Goal: Task Accomplishment & Management: Complete application form

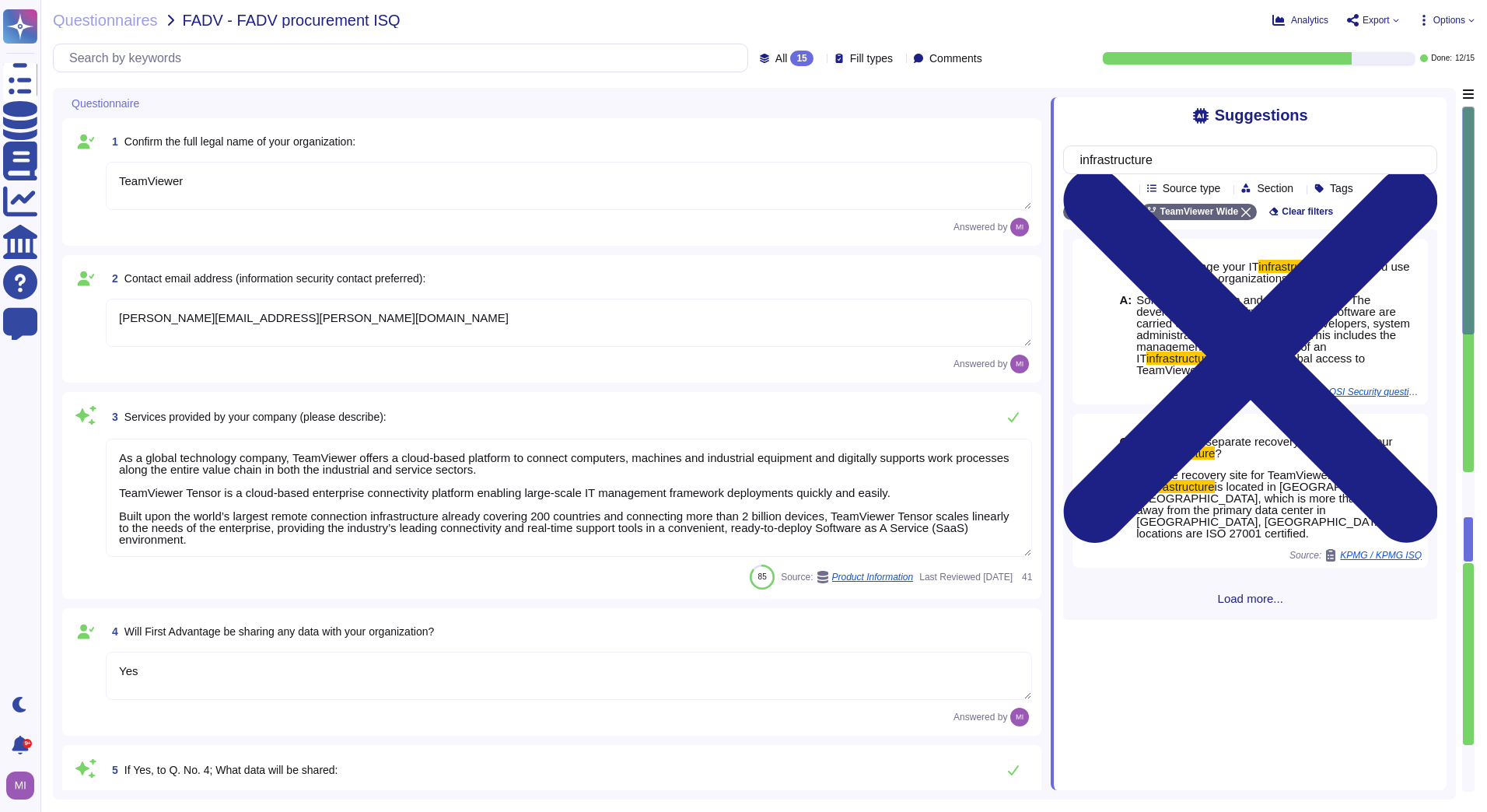
type textarea "TeamViewer"
type textarea "[PERSON_NAME][EMAIL_ADDRESS][PERSON_NAME][DOMAIN_NAME]"
type textarea "As a global technology company, TeamViewer offers a cloud-based platform to con…"
type textarea "Yes"
type textarea "Loremips dolo si ametcon, adipiscin, eli seddoe te incididunt utla etd magnaali…"
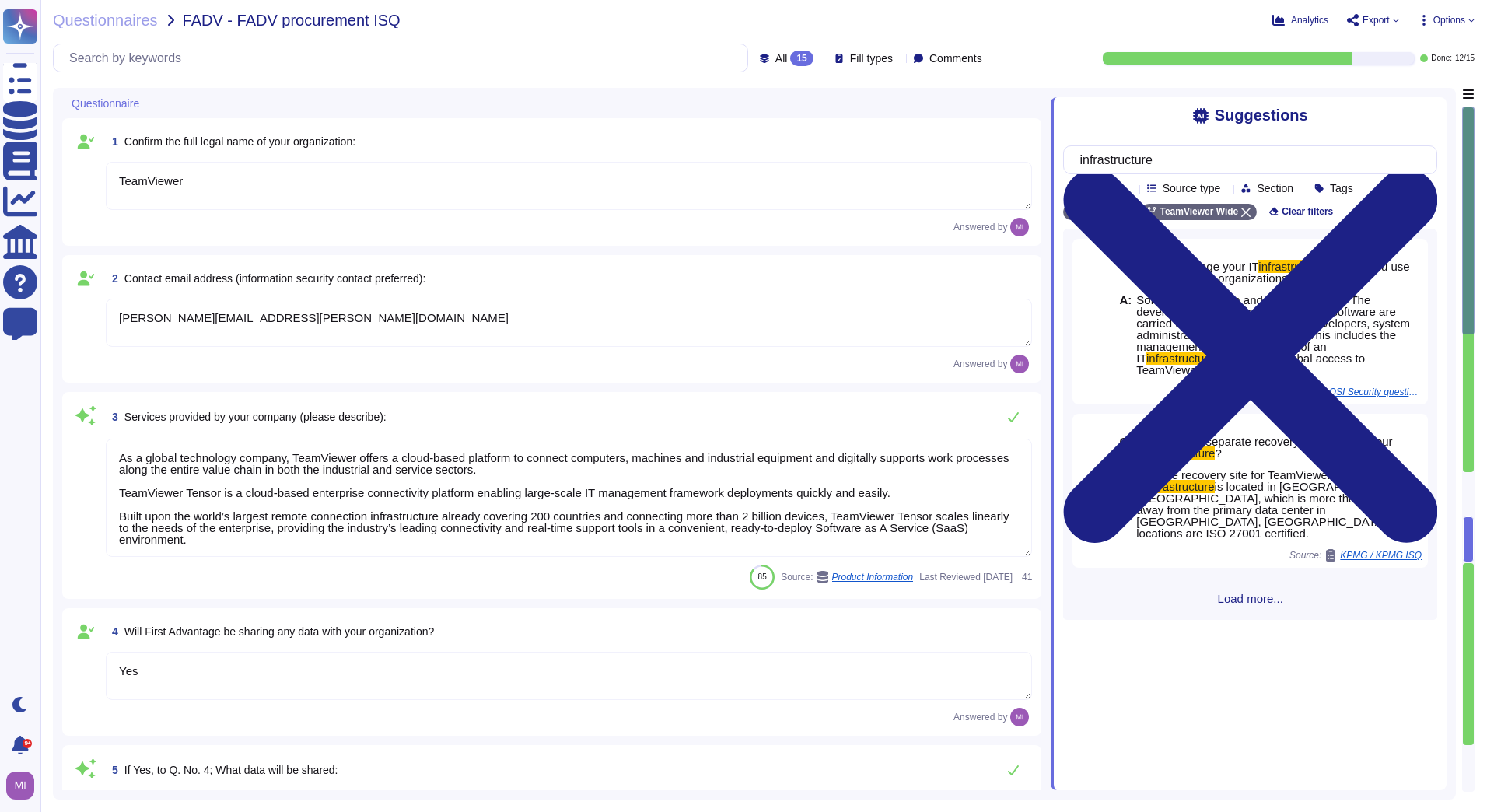
type textarea "TeamViewer will process personal data as the Customer's Processor in order to e…"
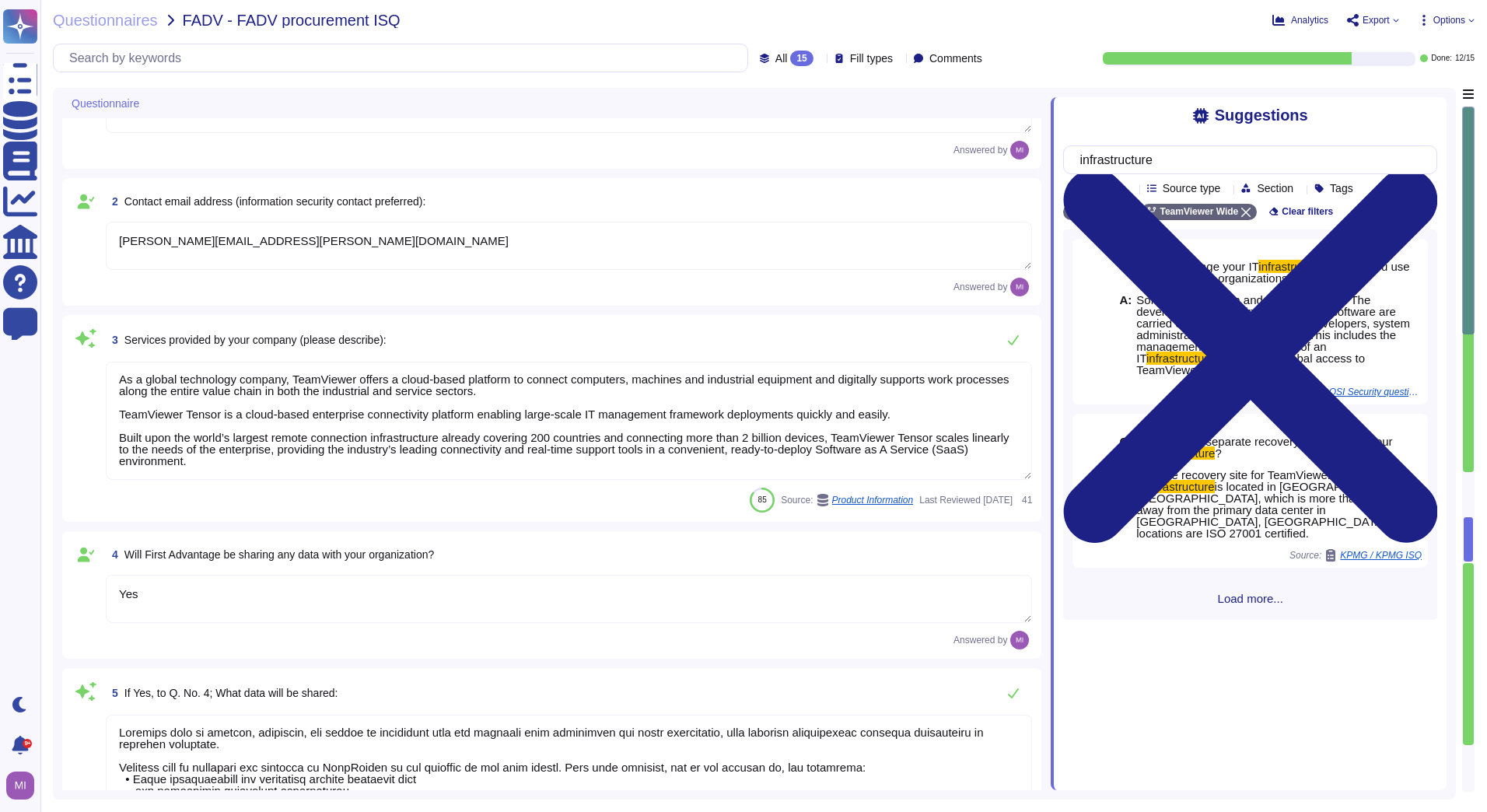
type textarea "approx. 1700"
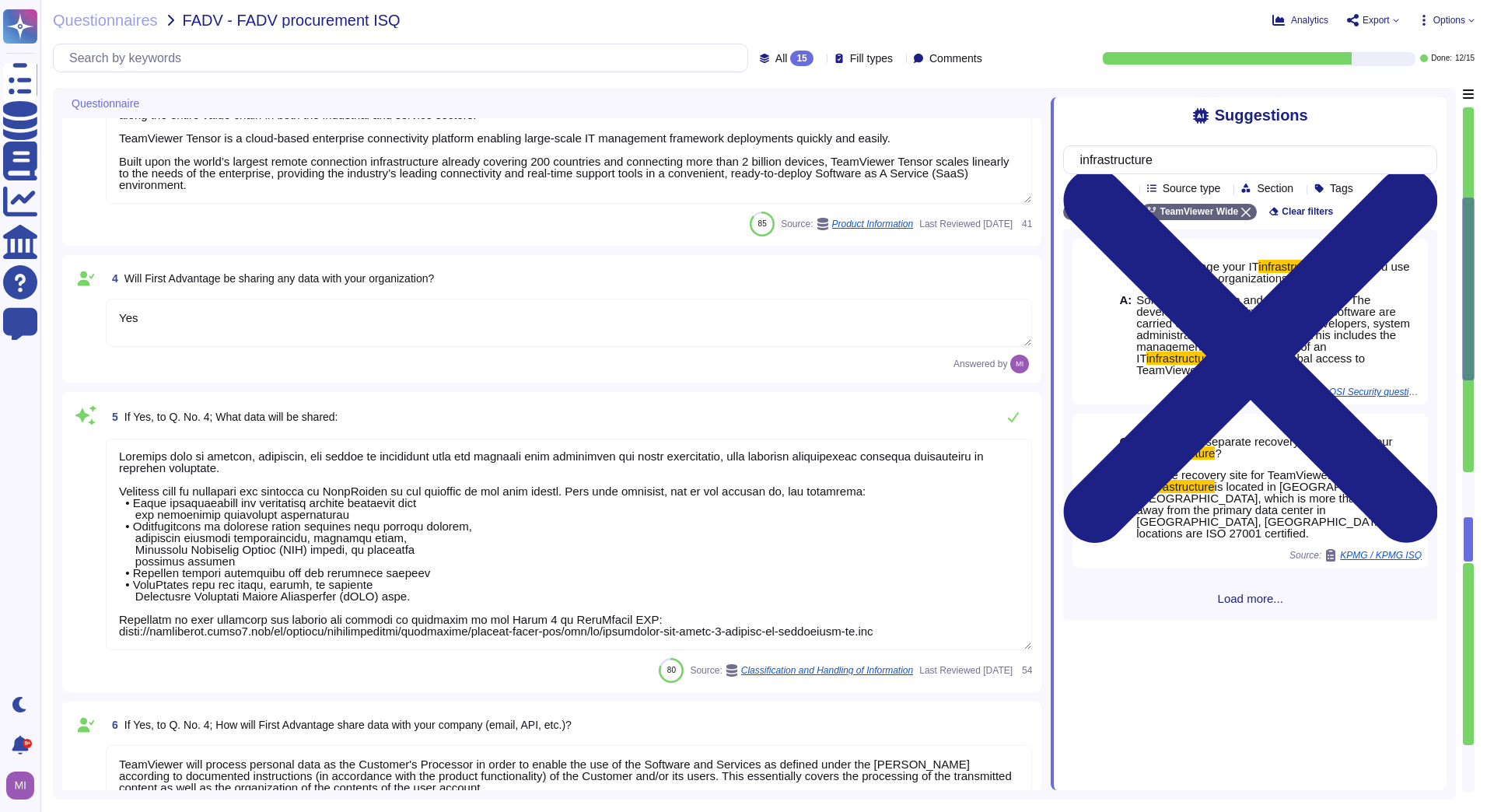
type textarea "Not by persons outside of your organization"
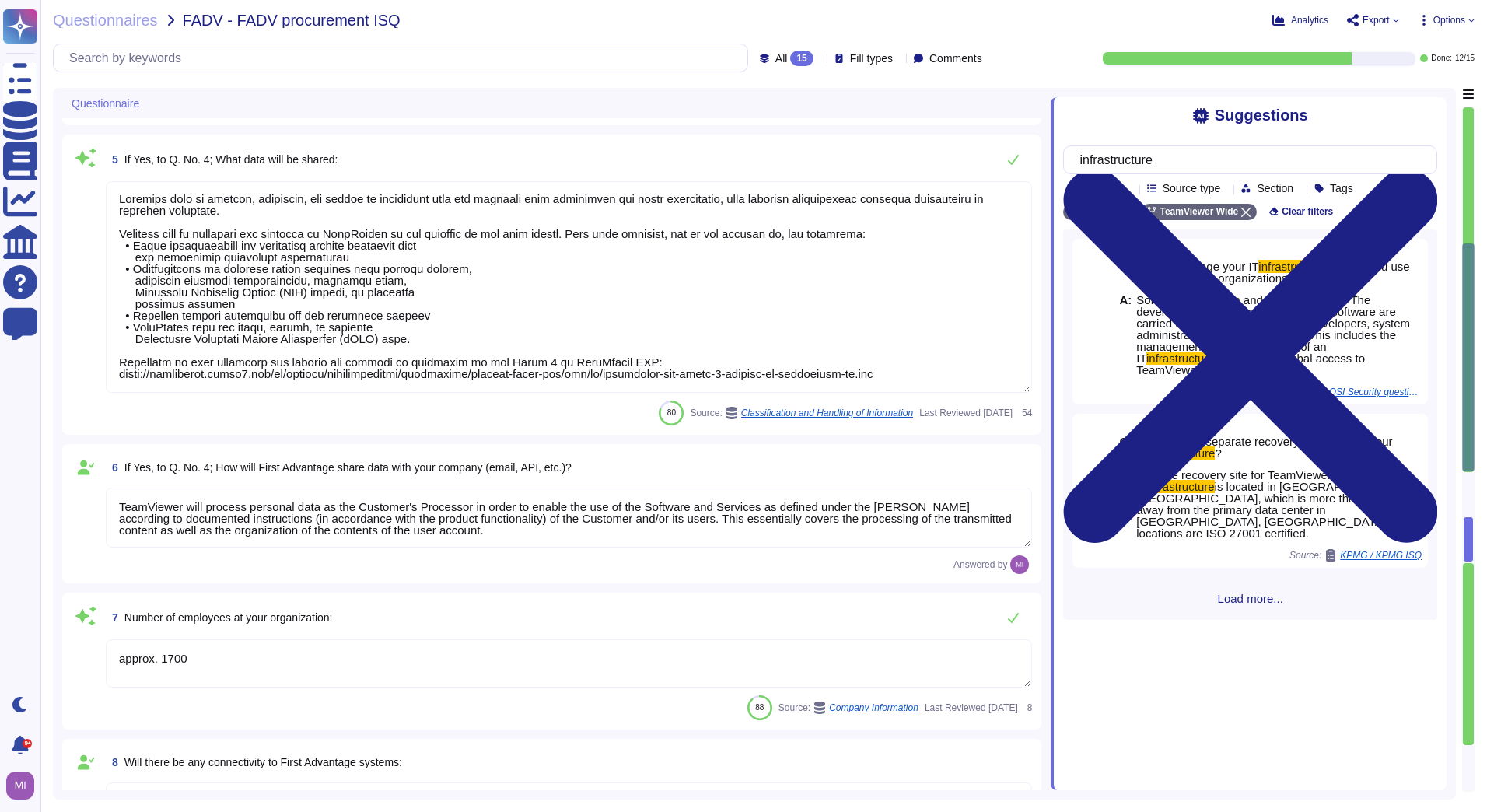
type textarea "[GEOGRAPHIC_DATA] and [GEOGRAPHIC_DATA]"
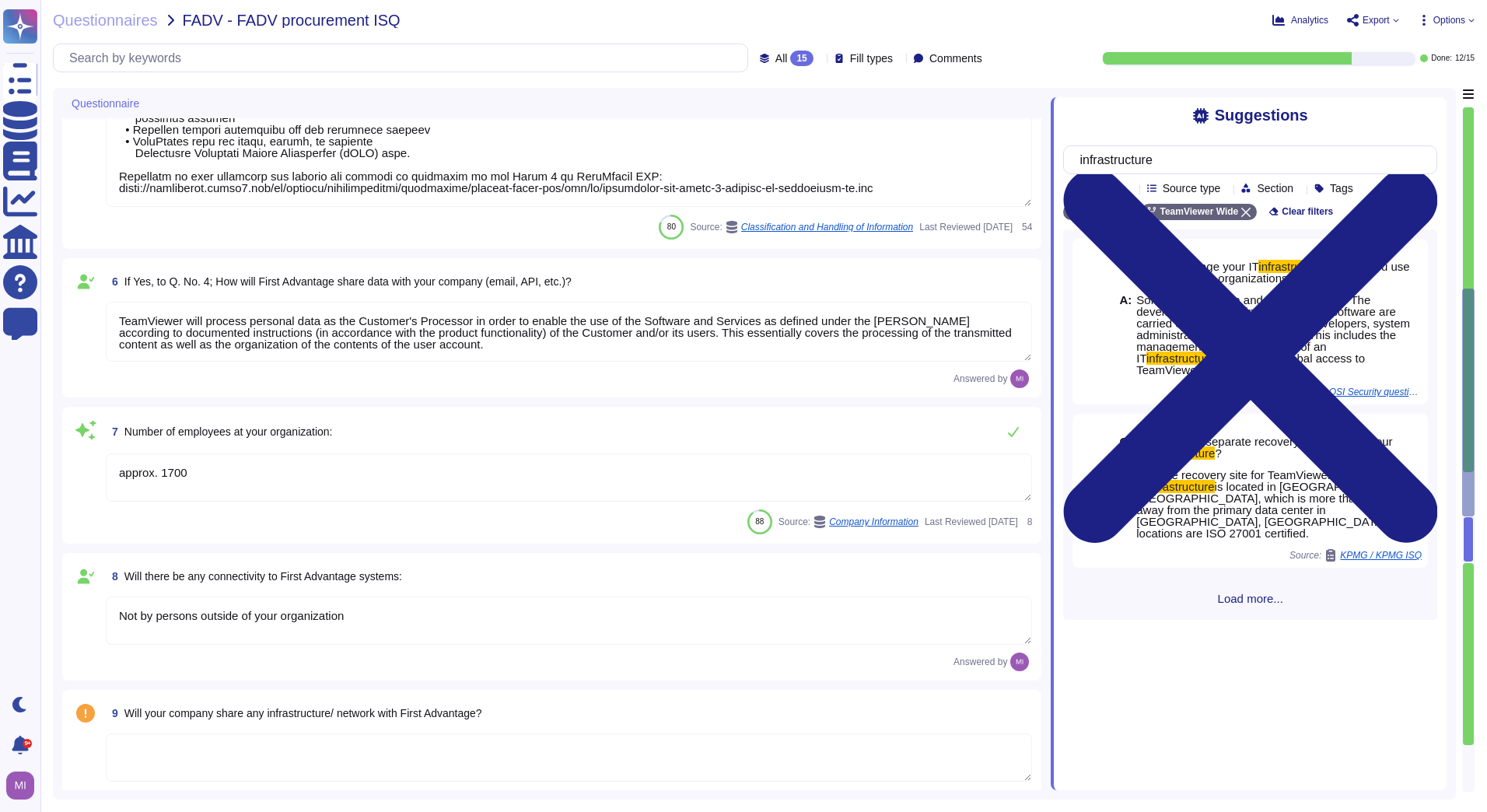
type textarea "TeamViewer is a global organization which offer his services all around the glo…"
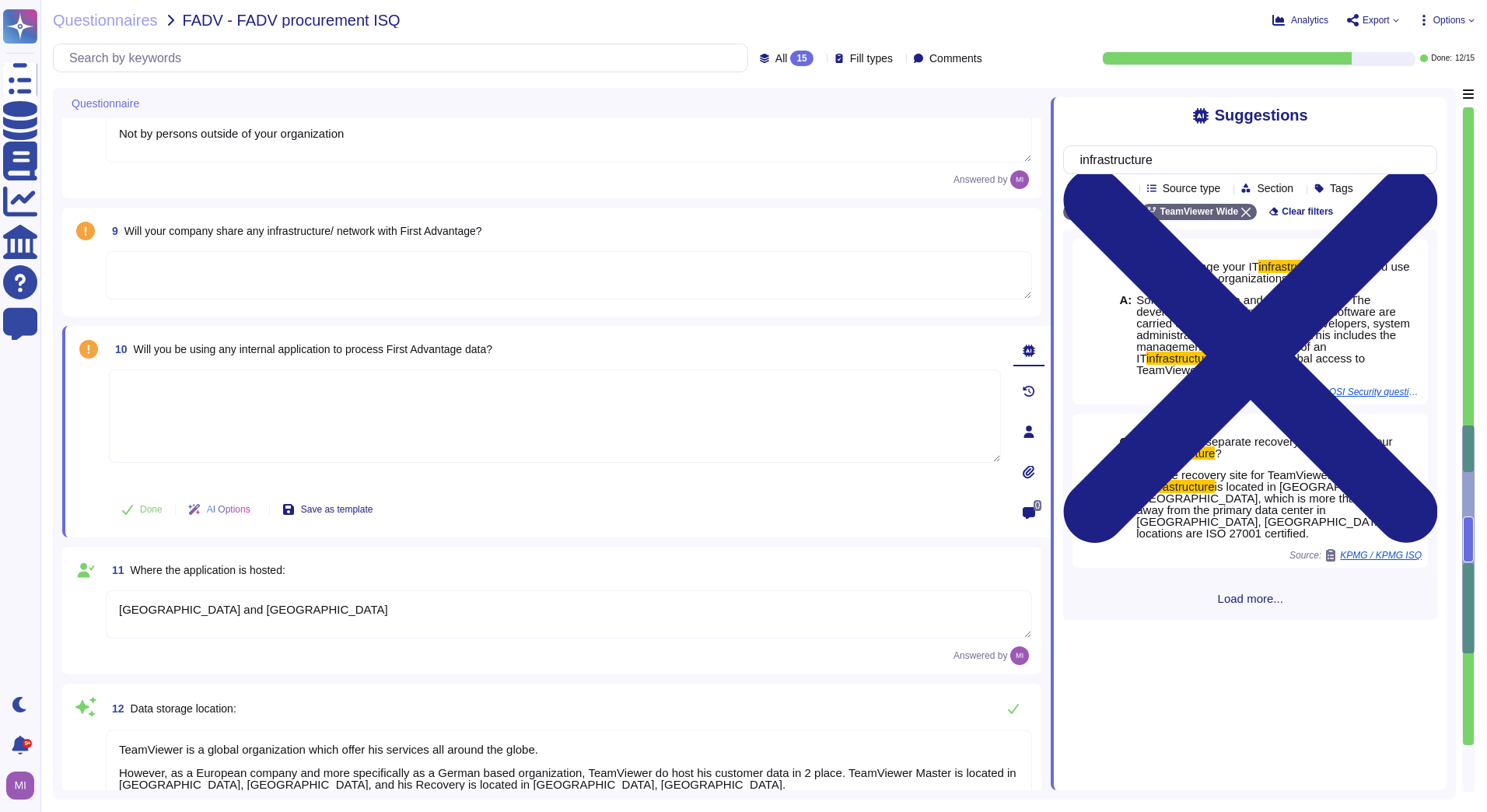
type textarea "TeamViewer does not own, lease or operate any local datacenter or server infras…"
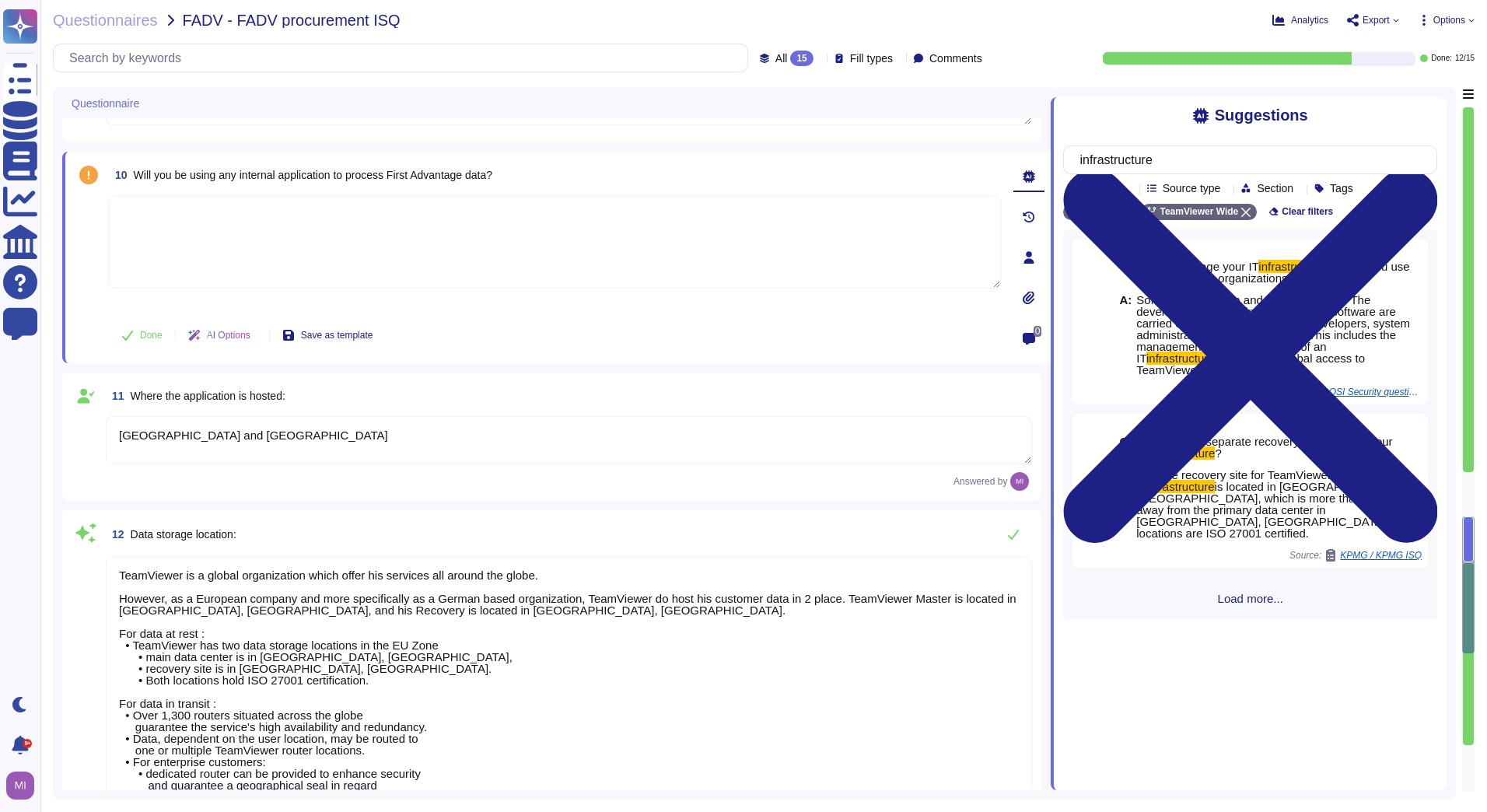
type textarea "Yes, our product includes an AI component, such as a script assistant that aids…"
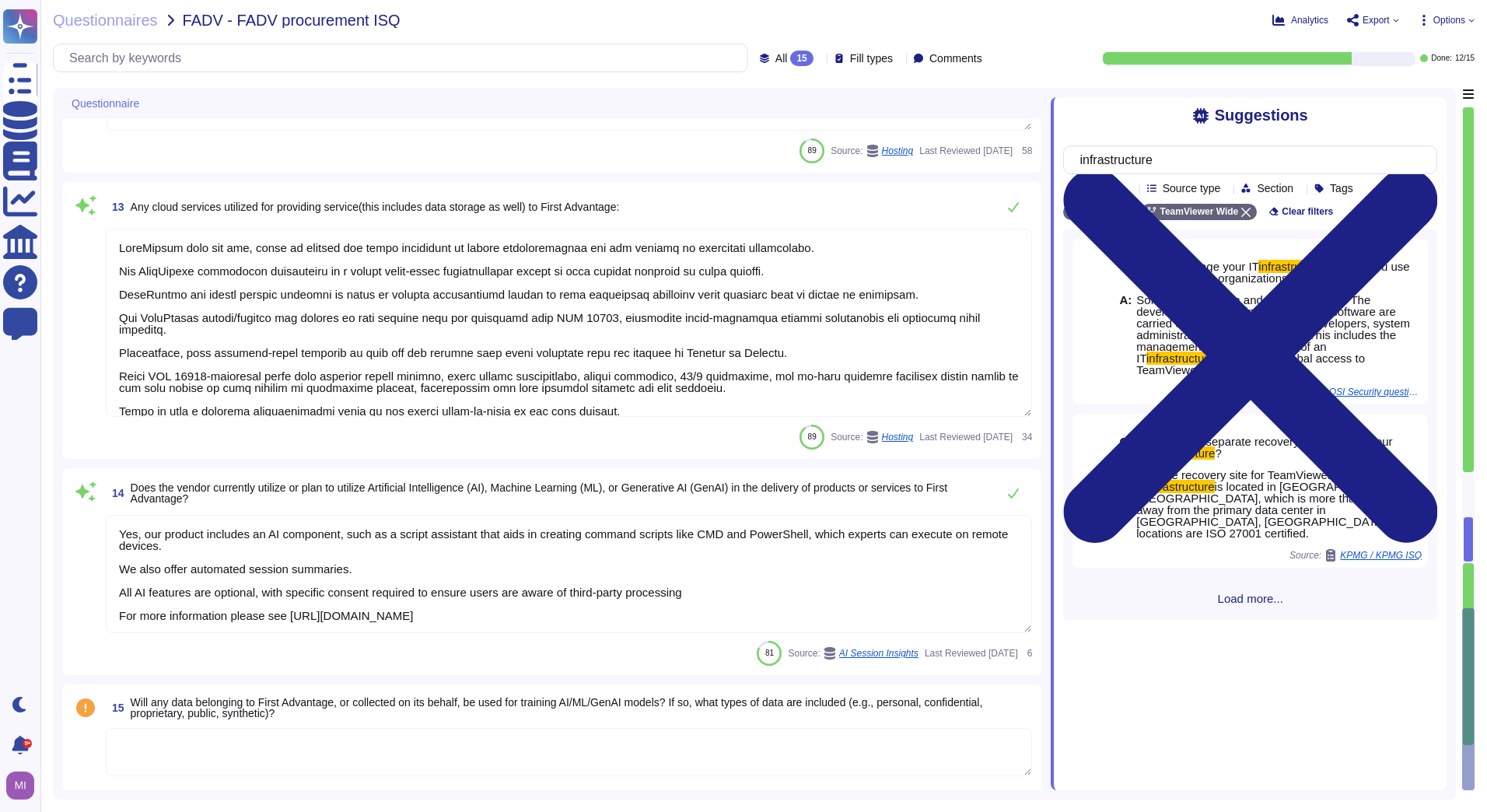
scroll to position [2046, 0]
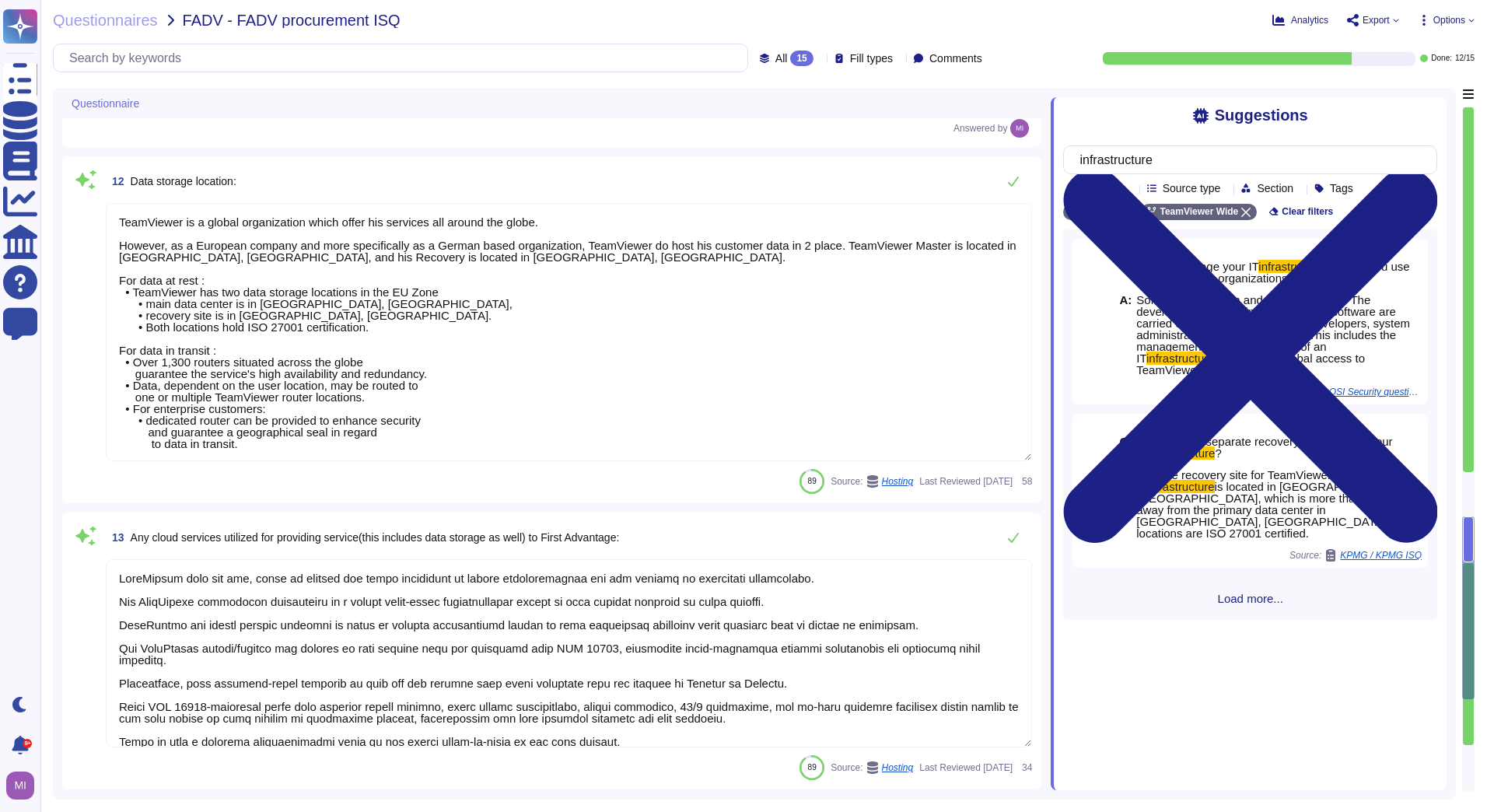
type textarea "Loremips dolo si ametcon, adipiscin, eli seddoe te incididunt utla etd magnaali…"
type textarea "TeamViewer will process personal data as the Customer's Processor in order to e…"
type textarea "approx. 1700"
type textarea "Not by persons outside of your organization"
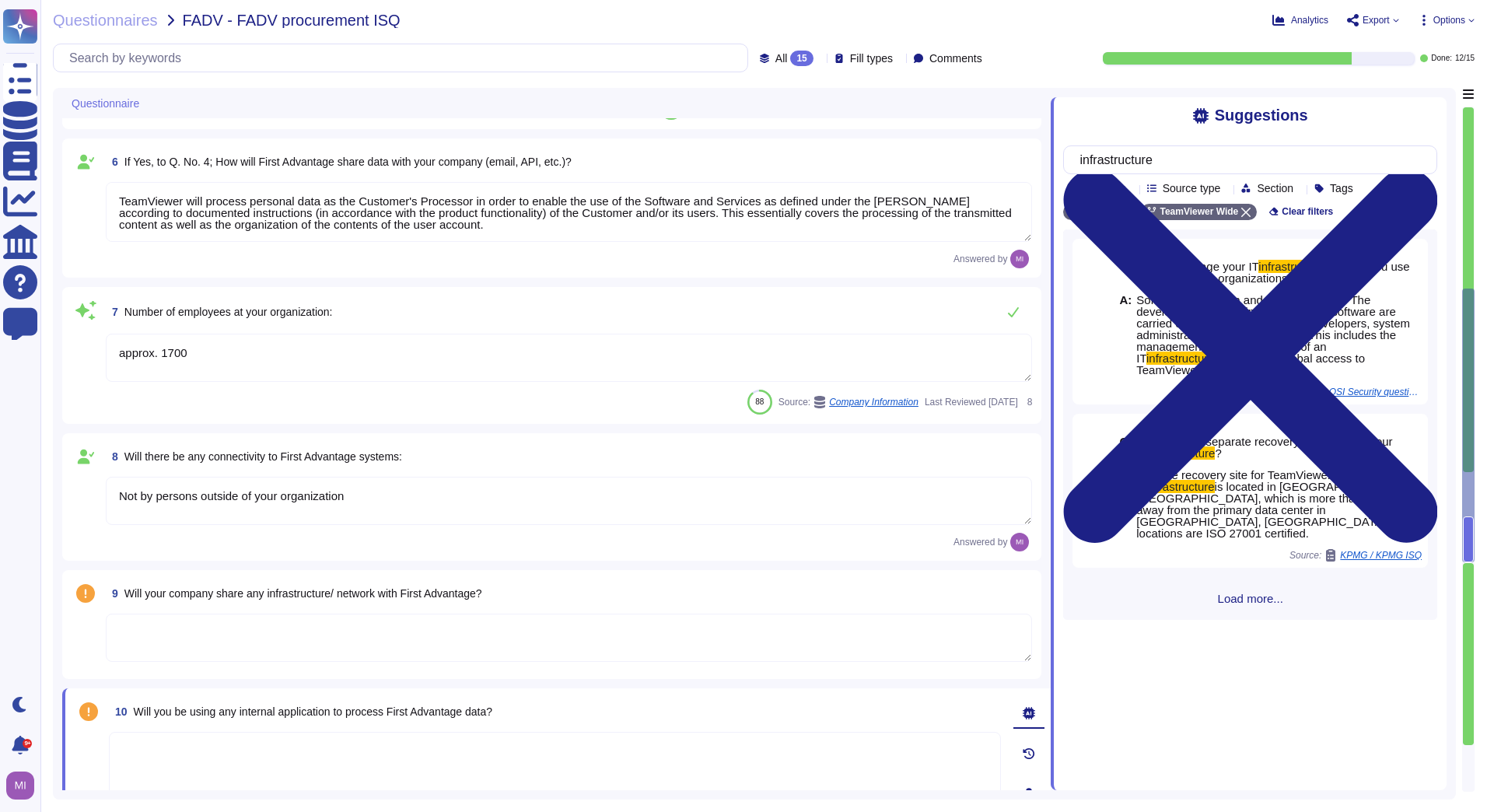
type textarea "Yes"
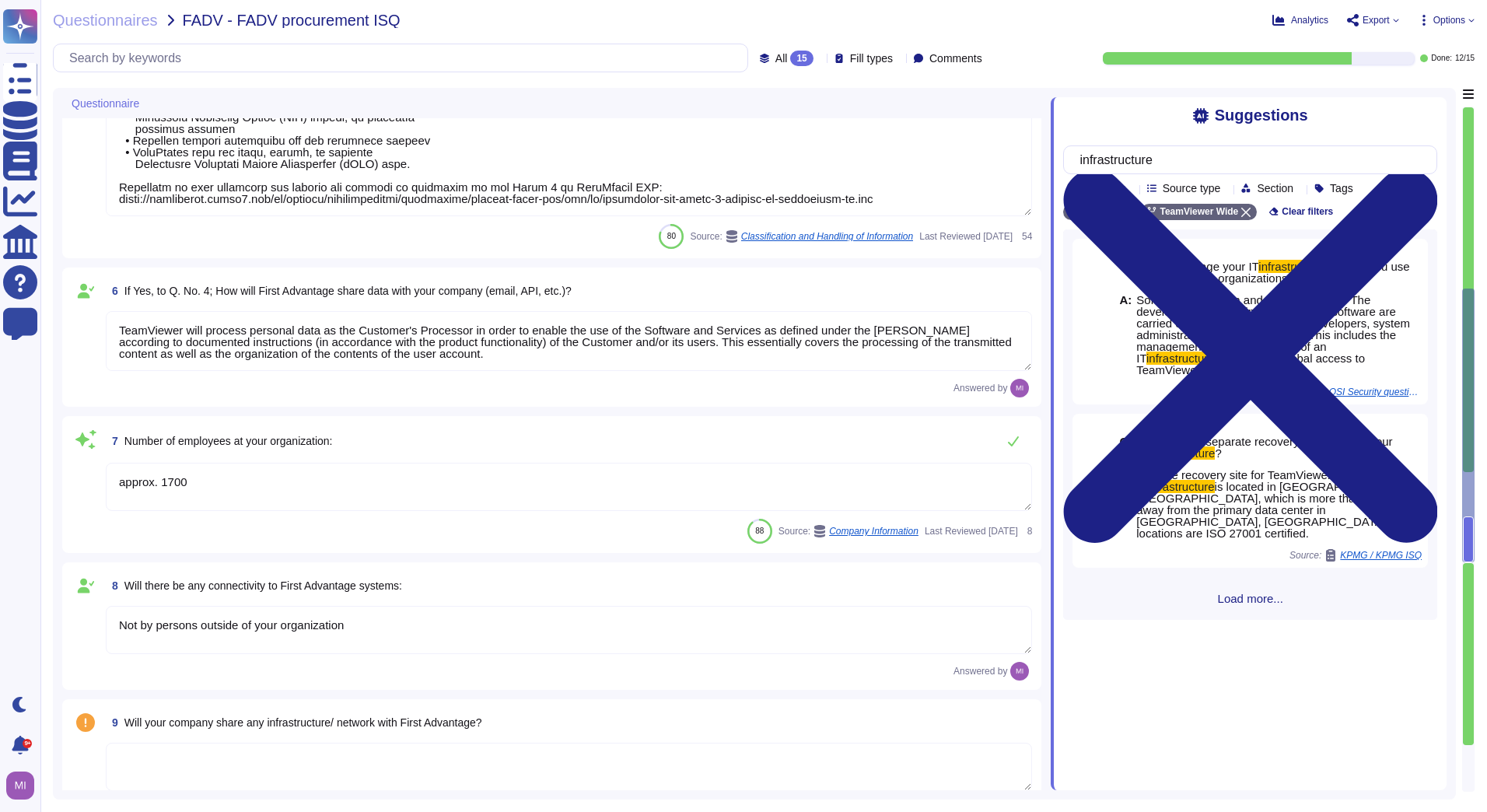
type textarea "As a global technology company, TeamViewer offers a cloud-based platform to con…"
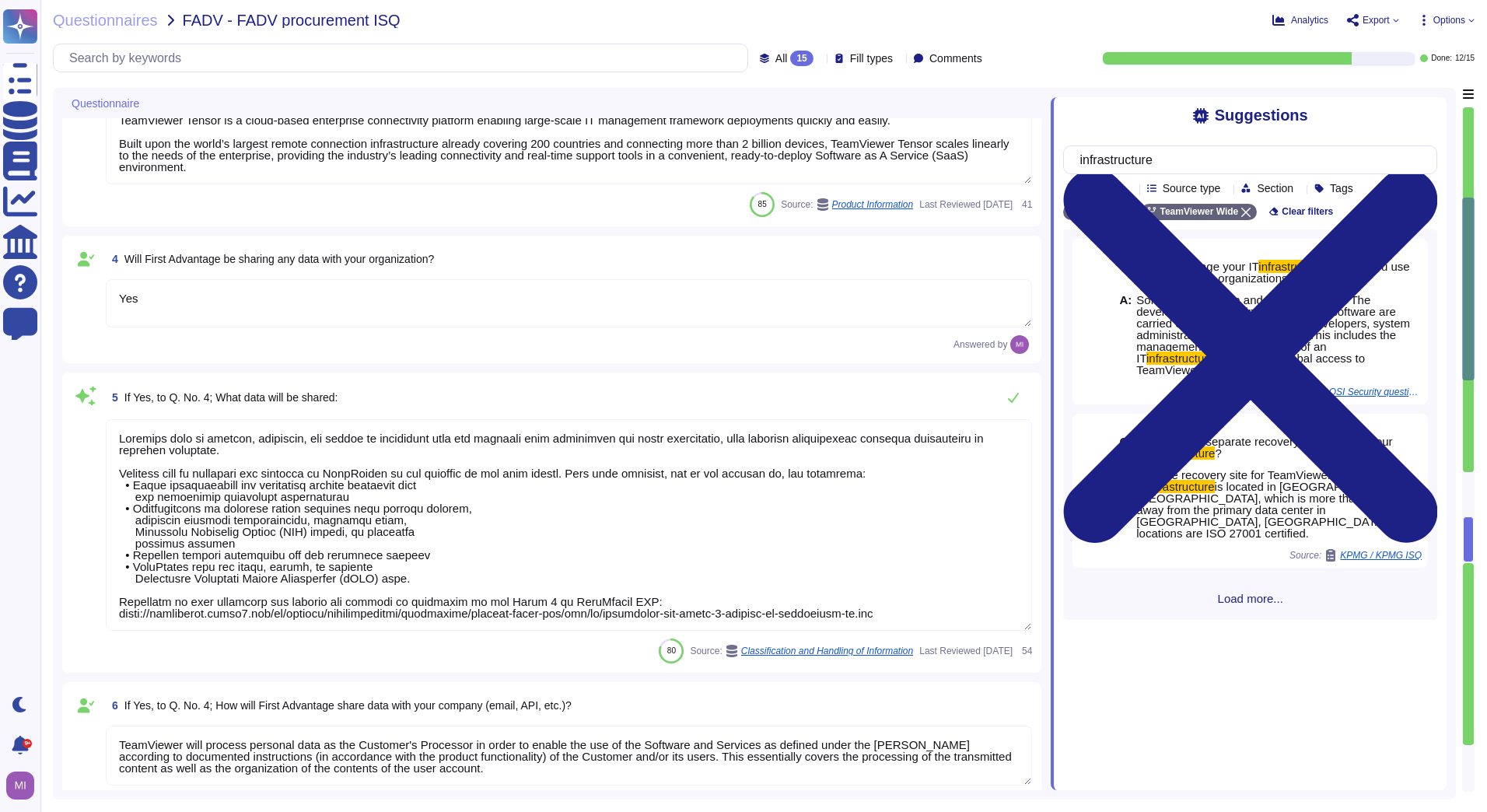
type textarea "TeamViewer"
type textarea "[PERSON_NAME][EMAIL_ADDRESS][PERSON_NAME][DOMAIN_NAME]"
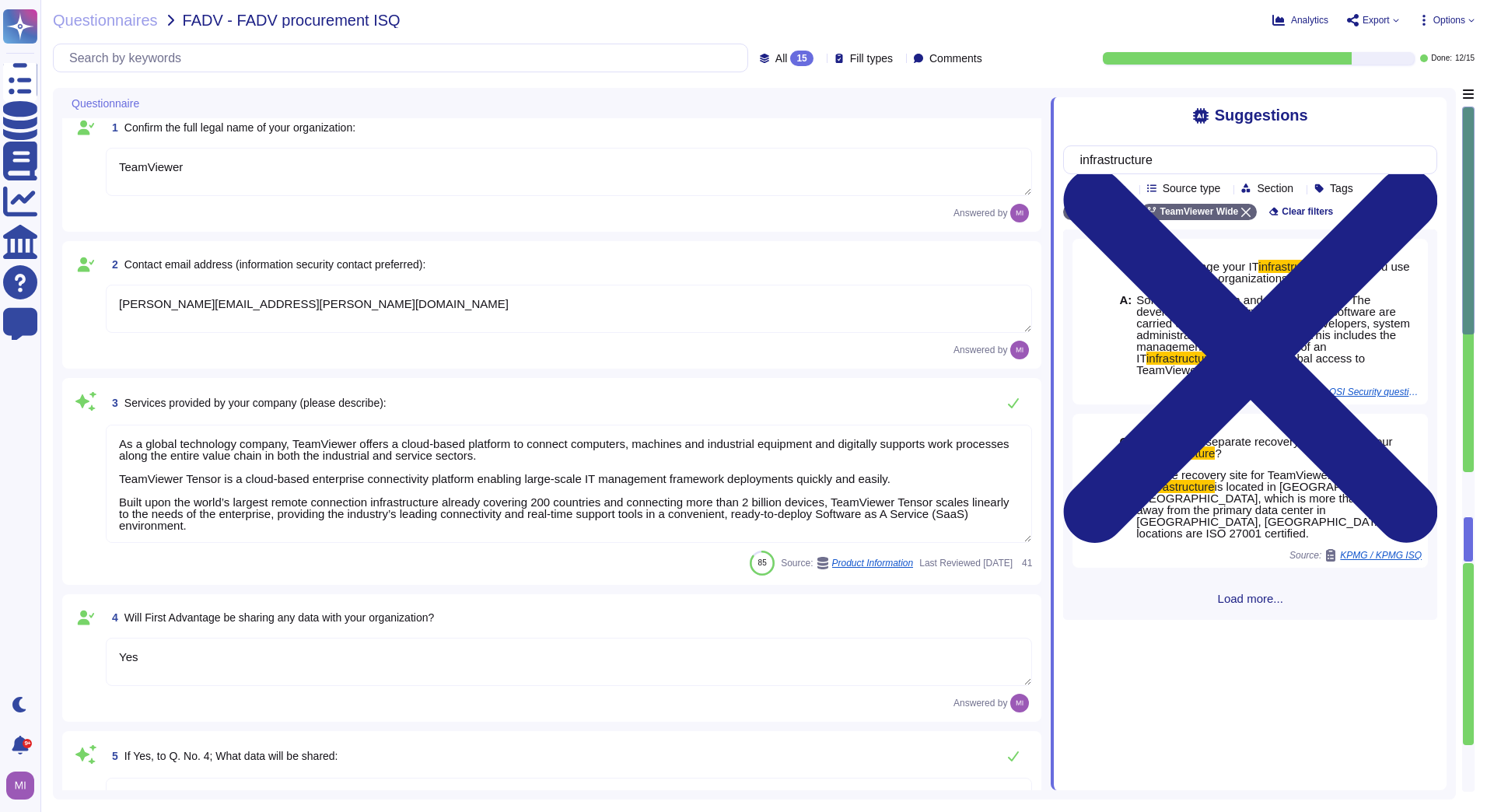
scroll to position [0, 0]
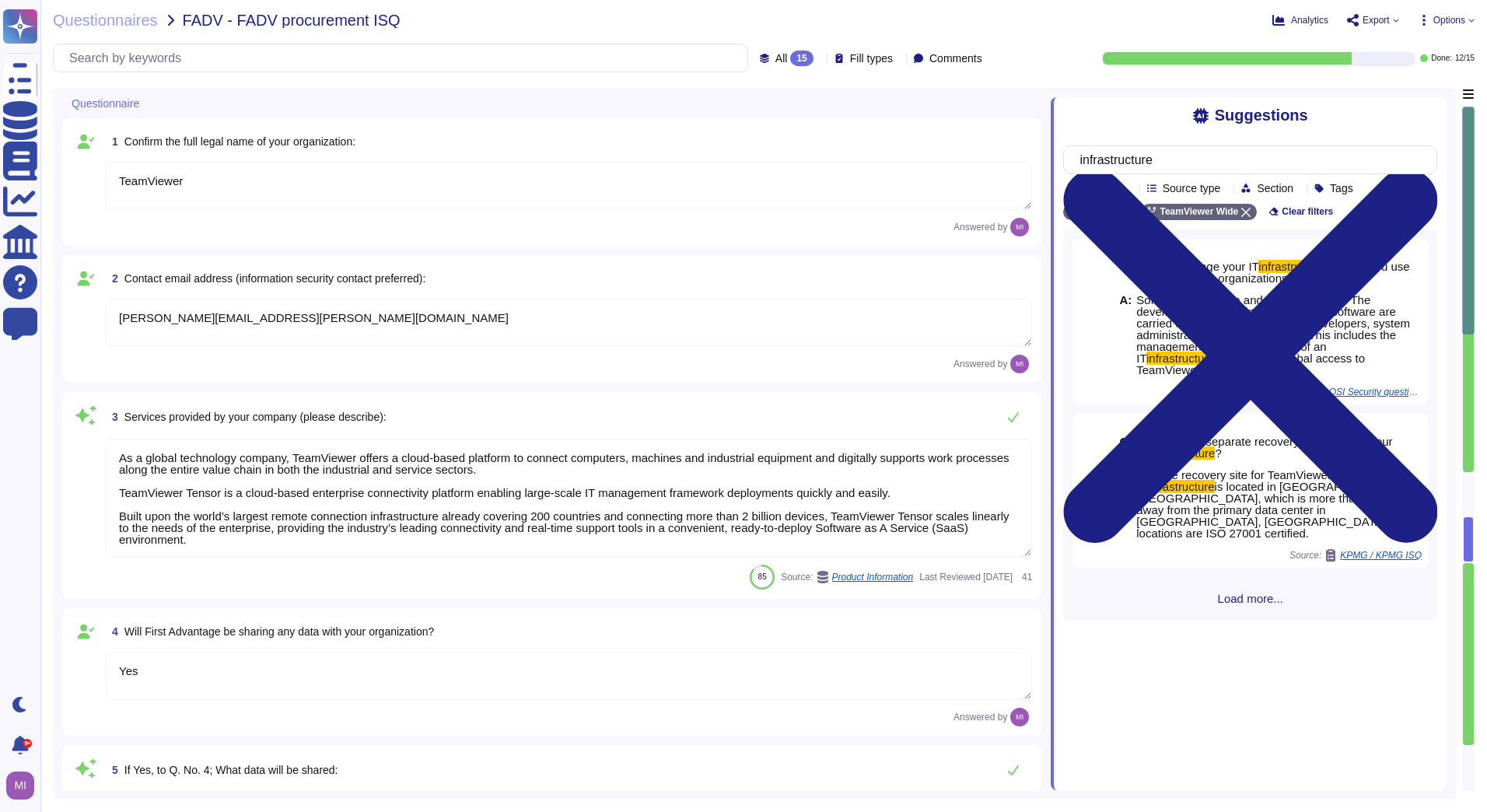
type textarea "approx. 1700"
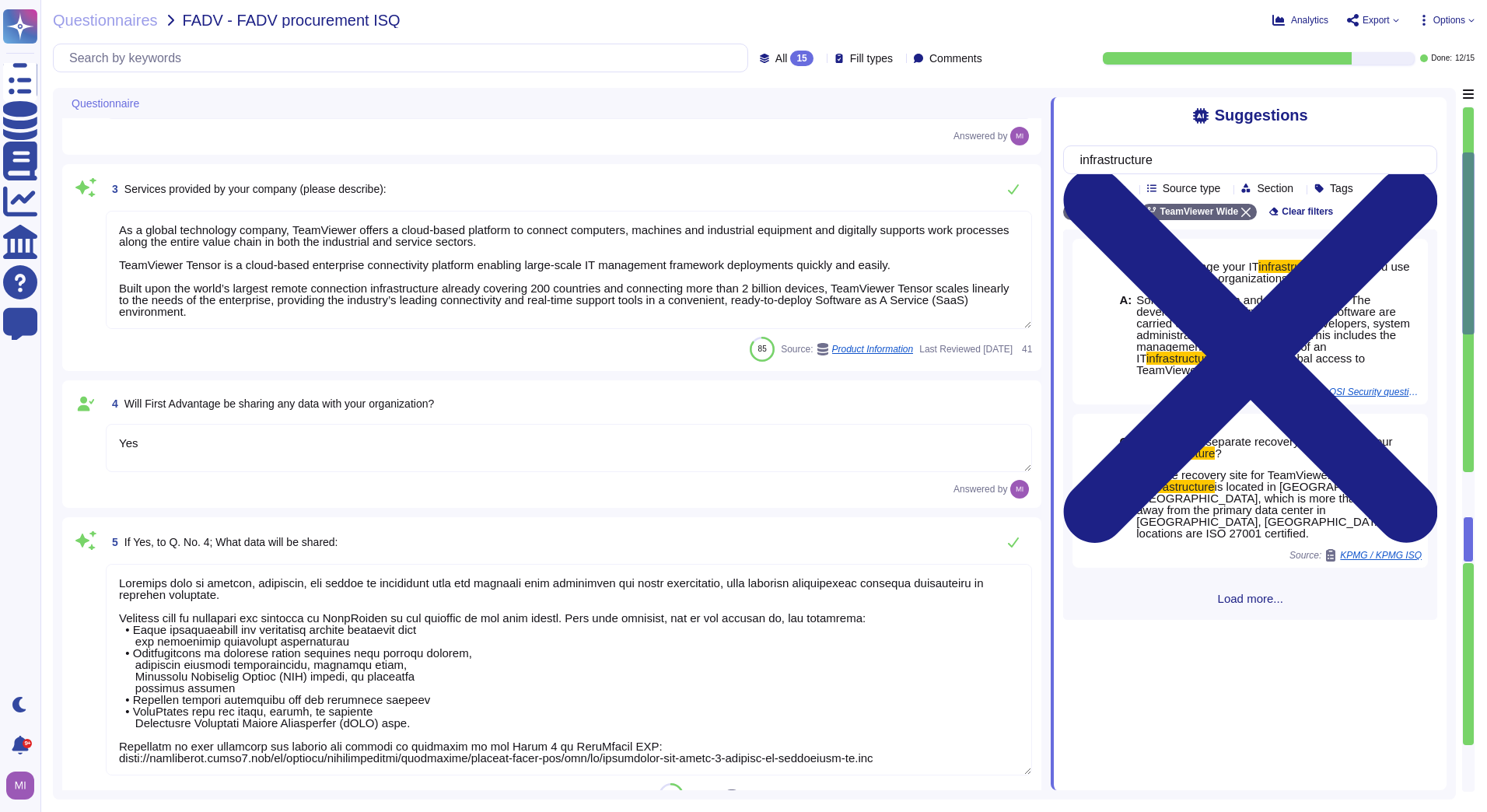
type textarea "Not by persons outside of your organization"
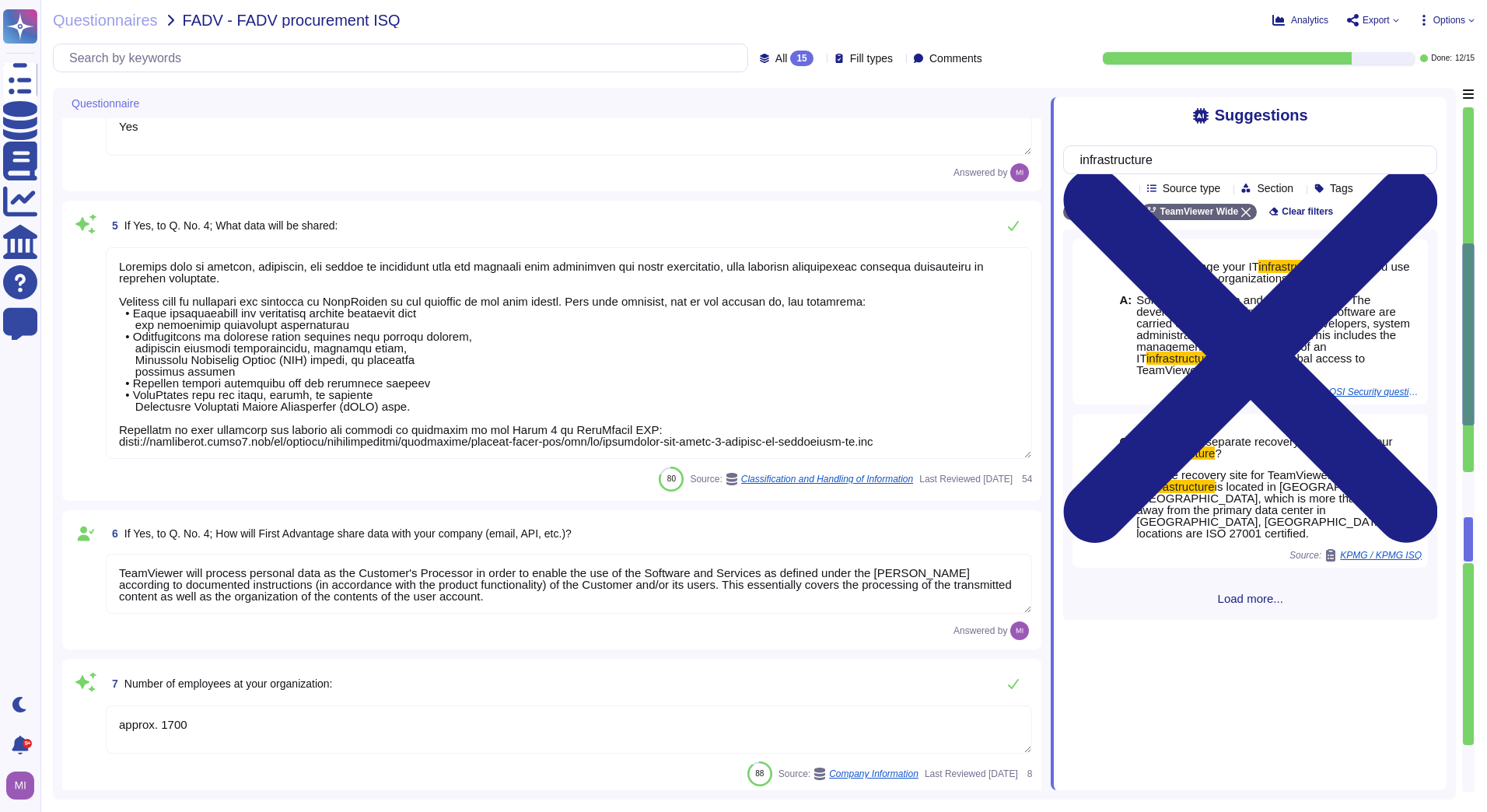
scroll to position [2, 0]
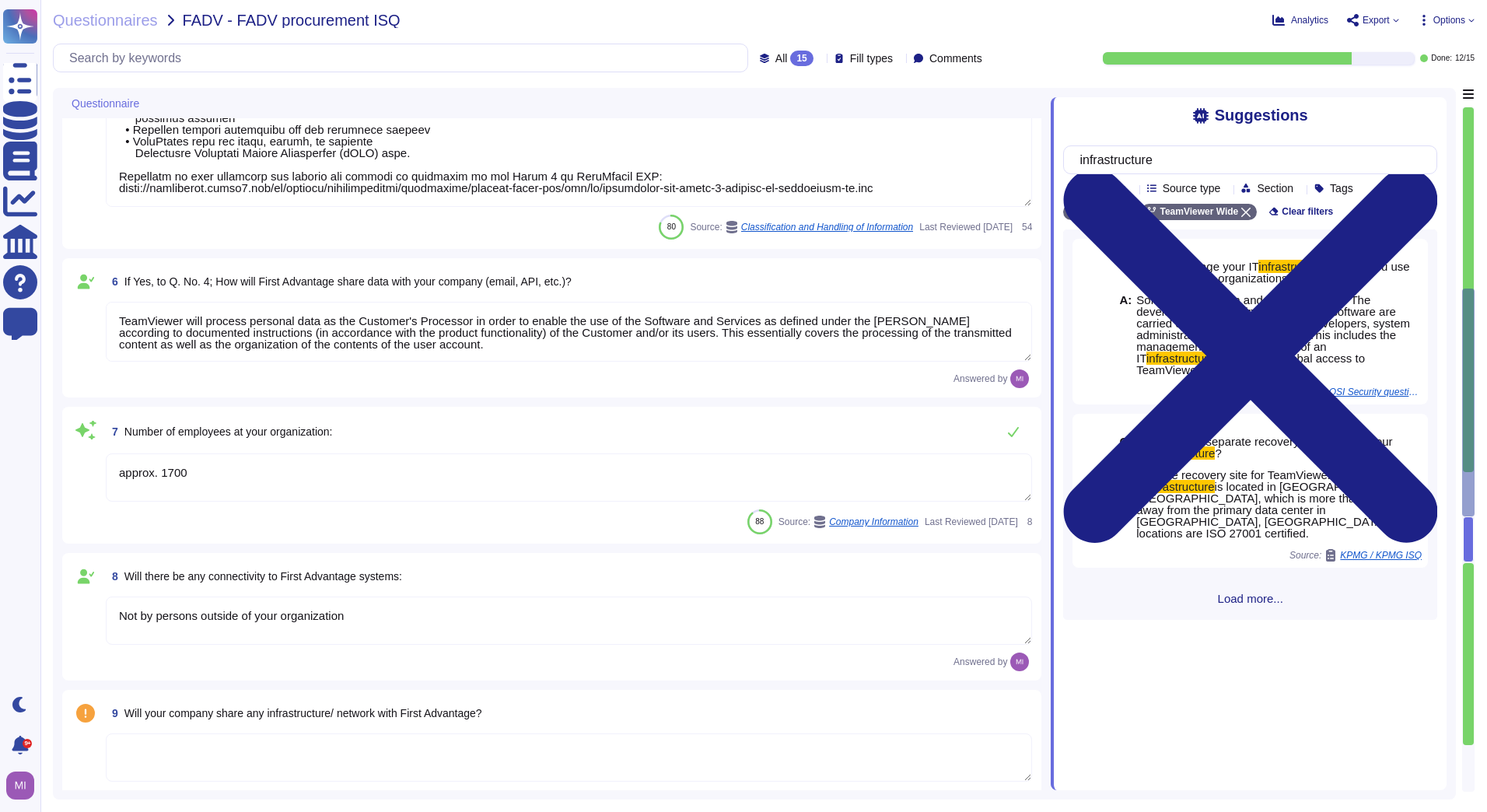
type textarea "[GEOGRAPHIC_DATA] and [GEOGRAPHIC_DATA]"
type textarea "TeamViewer is a global organization which offer his services all around the glo…"
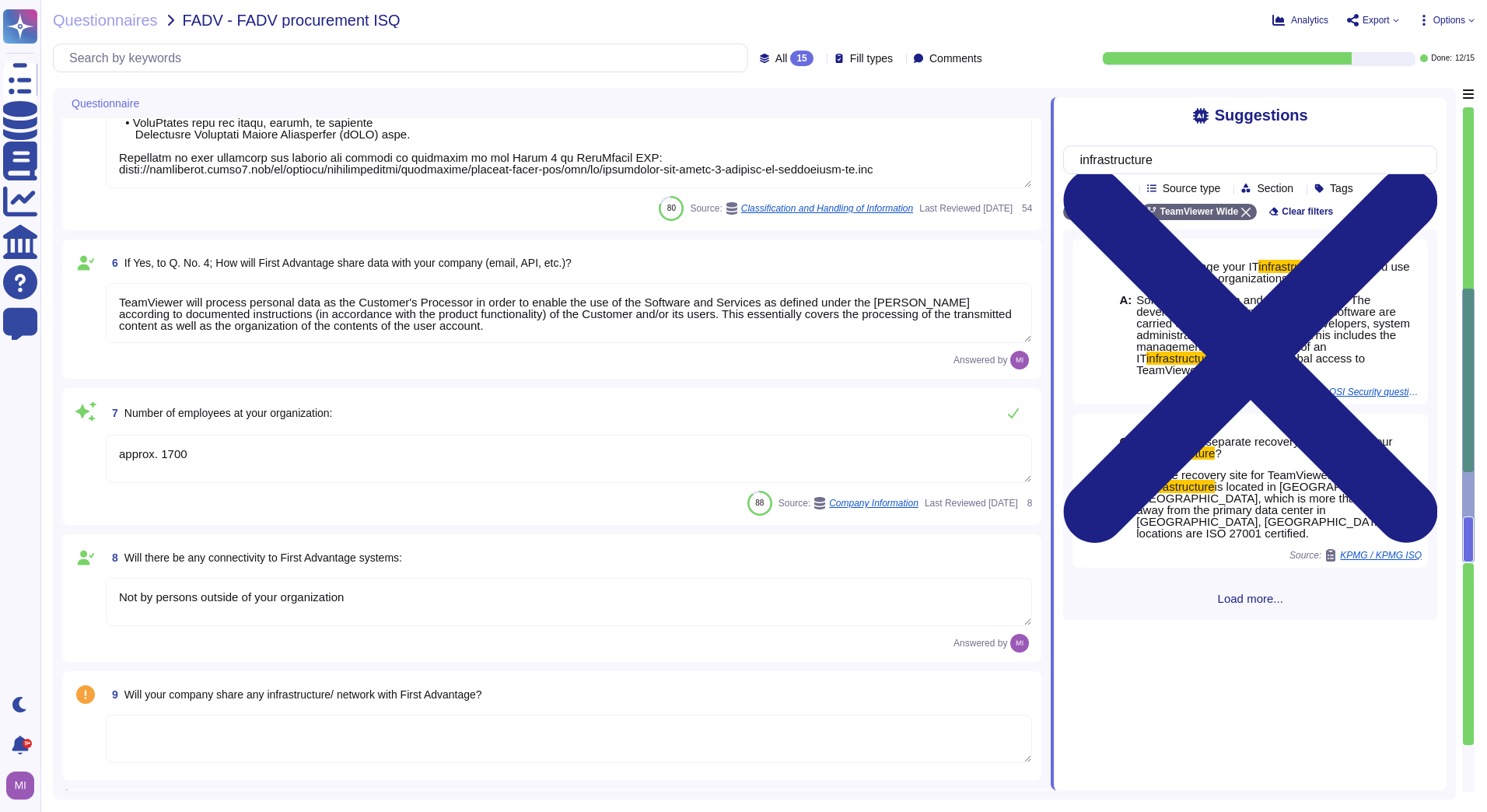
type textarea "TeamViewer does not own, lease or operate any local datacenter or server infras…"
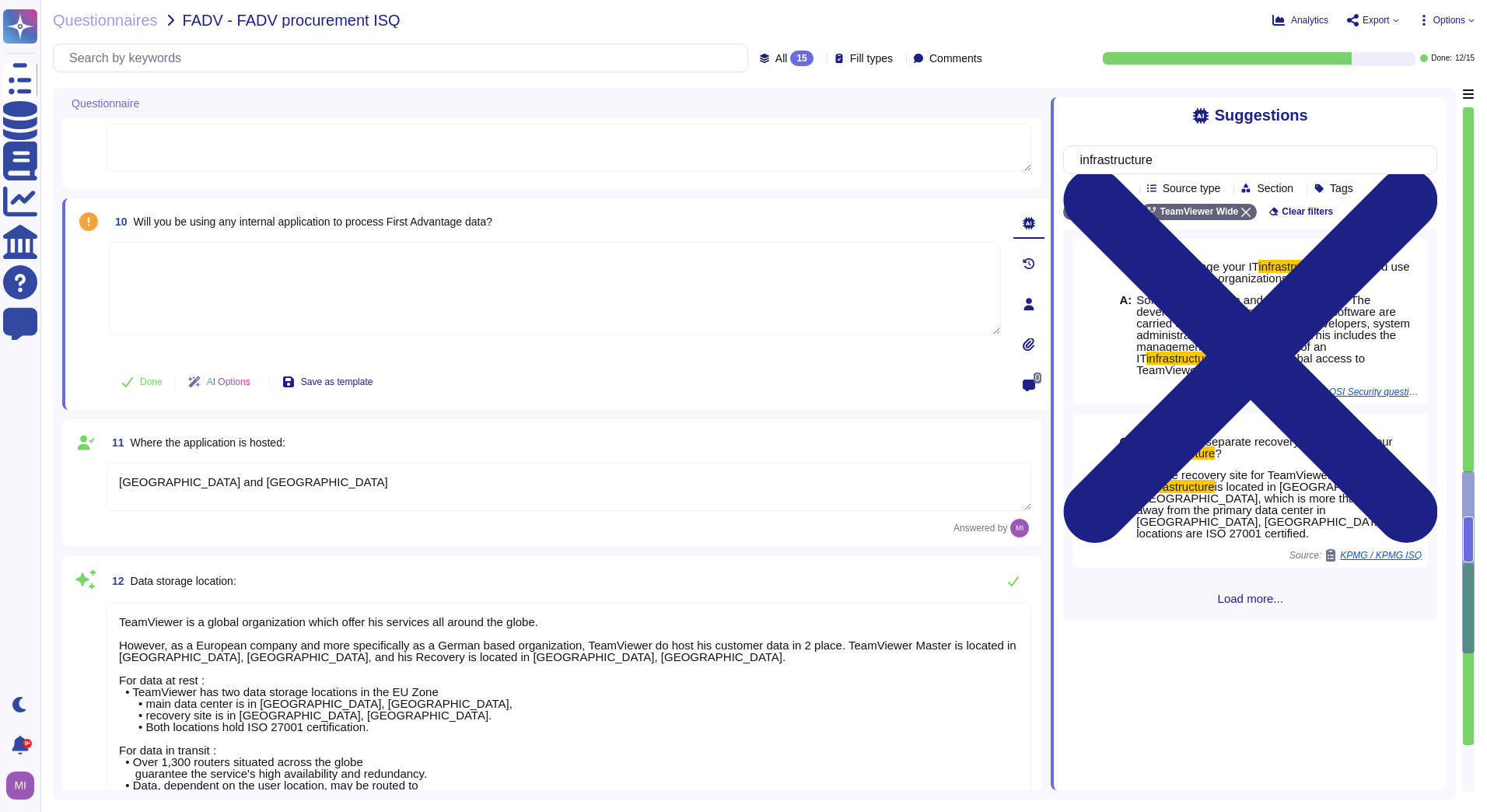
type textarea "Yes, our product includes an AI component, such as a script assistant that aids…"
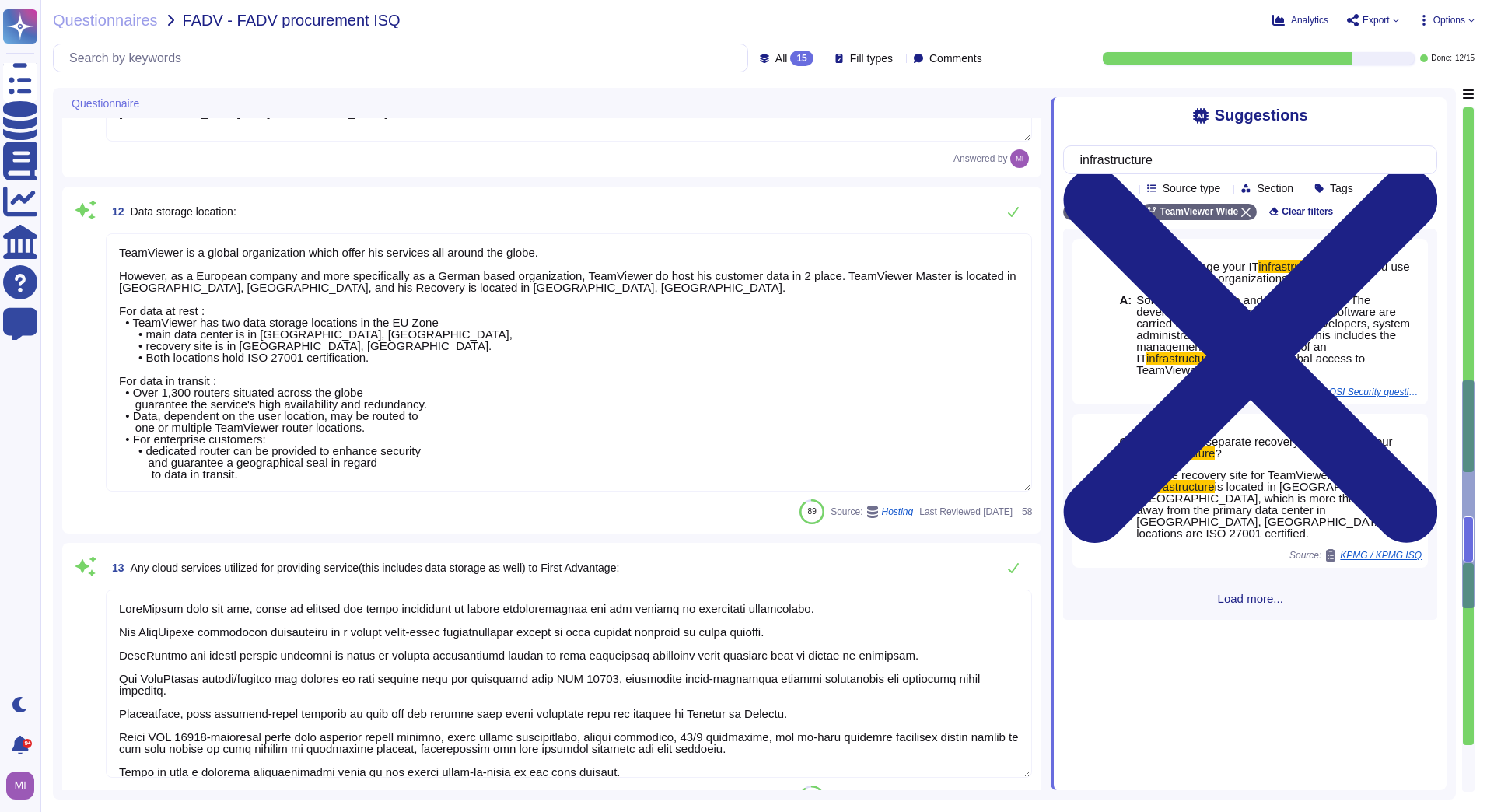
type textarea "Loremips dolo si ametcon, adipiscin, eli seddoe te incididunt utla etd magnaali…"
type textarea "TeamViewer will process personal data as the Customer's Processor in order to e…"
type textarea "approx. 1700"
type textarea "Not by persons outside of your organization"
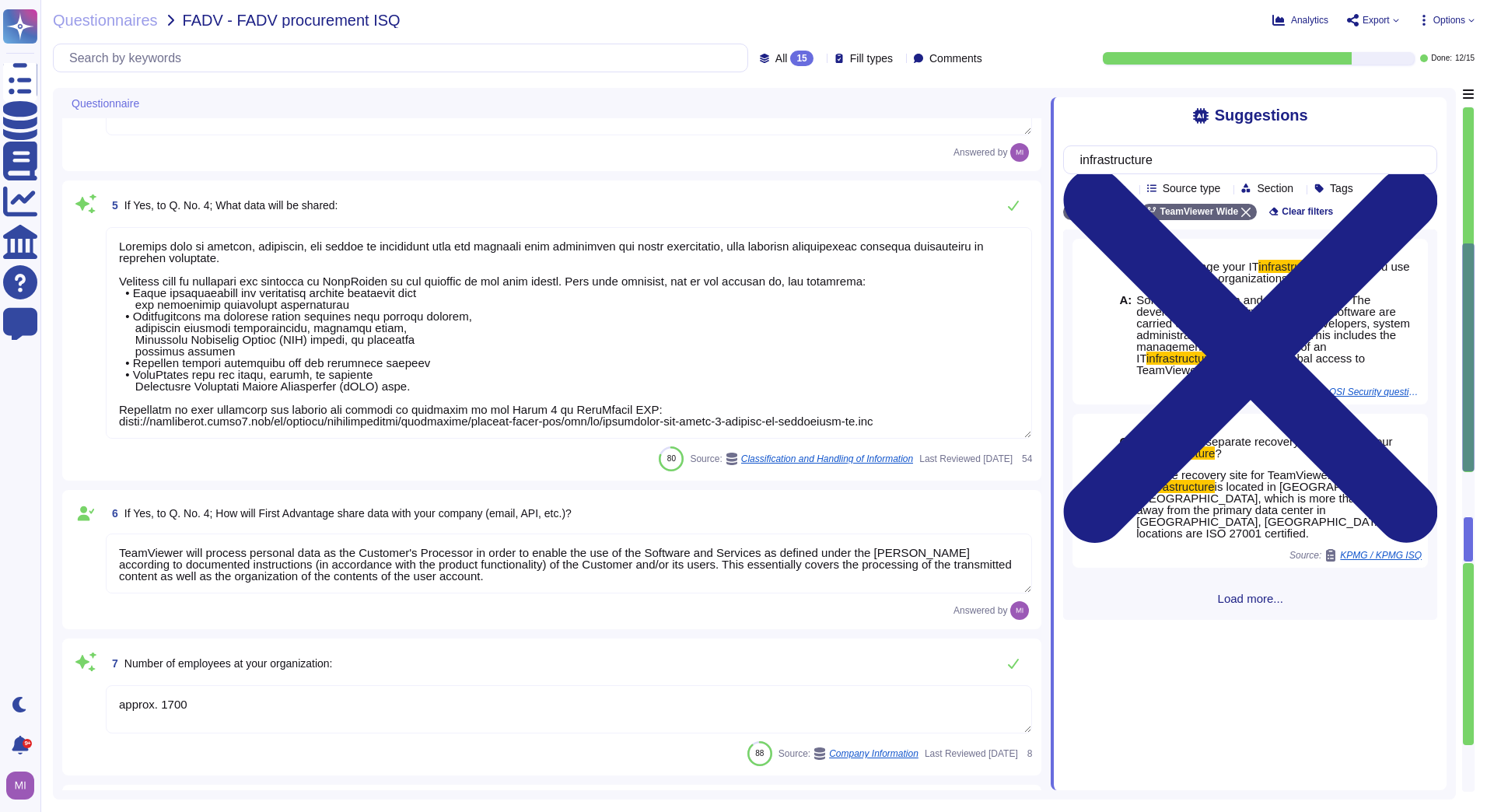
type textarea "[PERSON_NAME][EMAIL_ADDRESS][PERSON_NAME][DOMAIN_NAME]"
type textarea "As a global technology company, TeamViewer offers a cloud-based platform to con…"
type textarea "Yes"
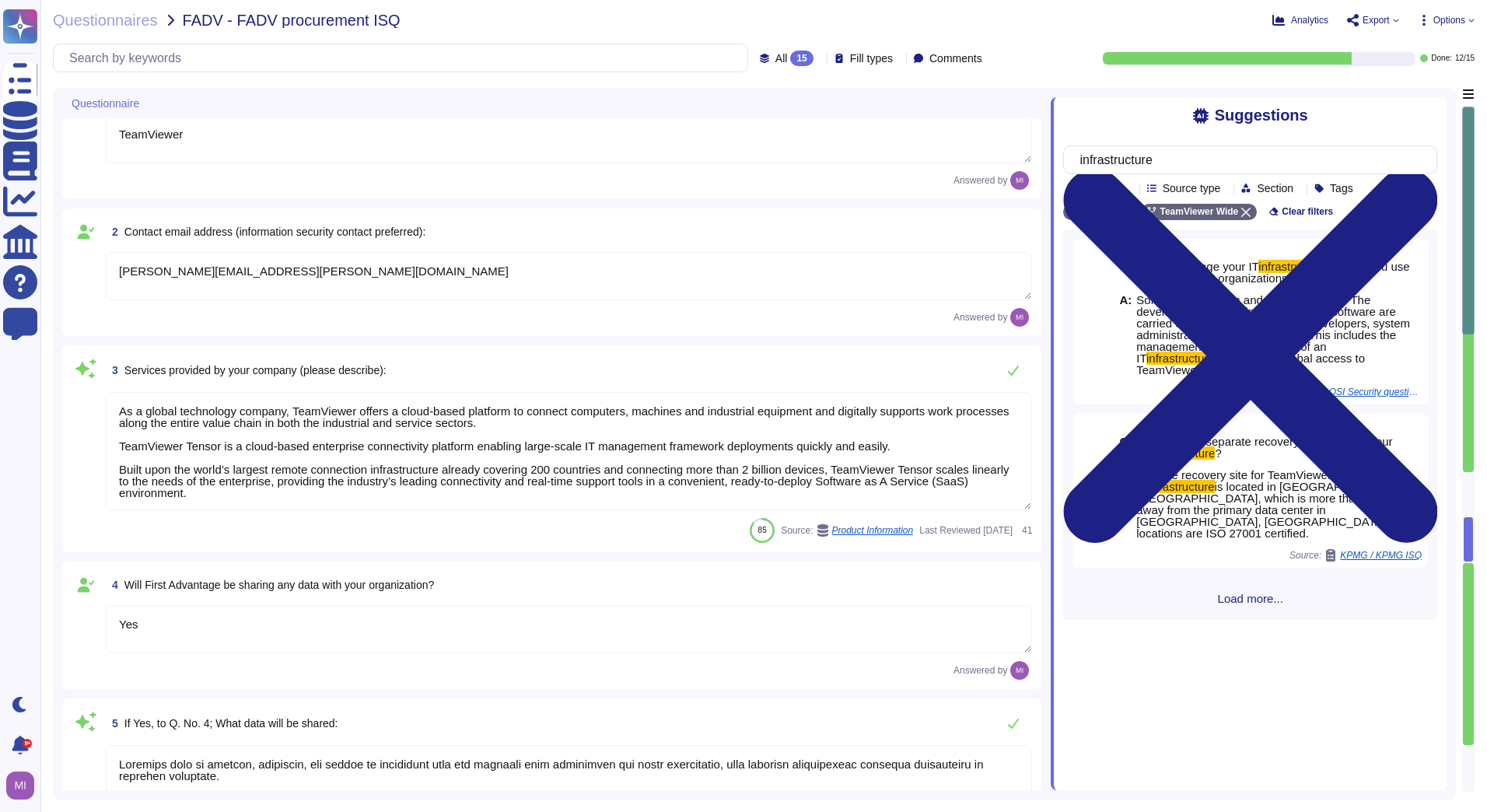
type textarea "TeamViewer"
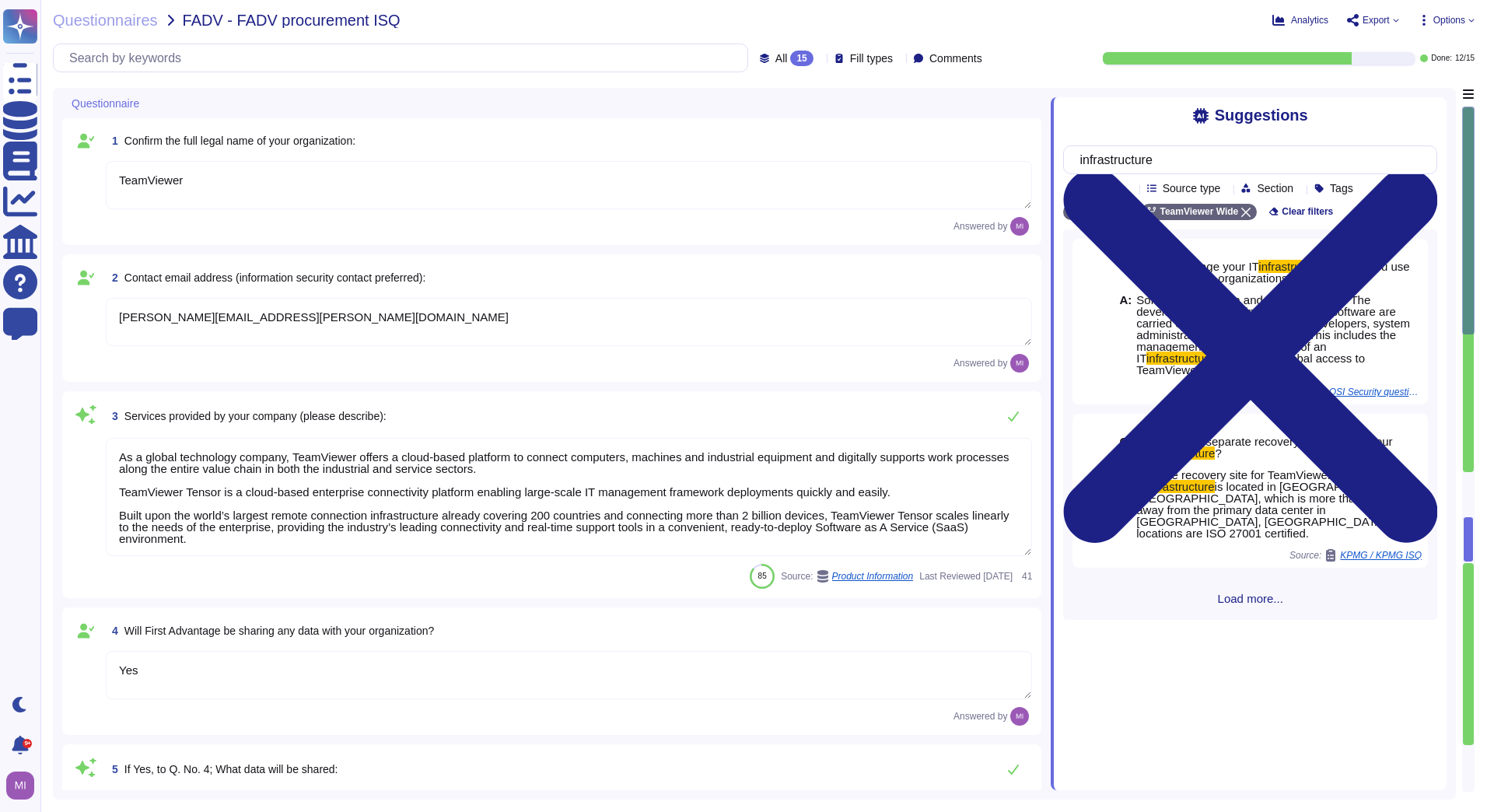
scroll to position [0, 0]
click at [129, 13] on span "Questionnaires" at bounding box center [105, 21] width 105 height 16
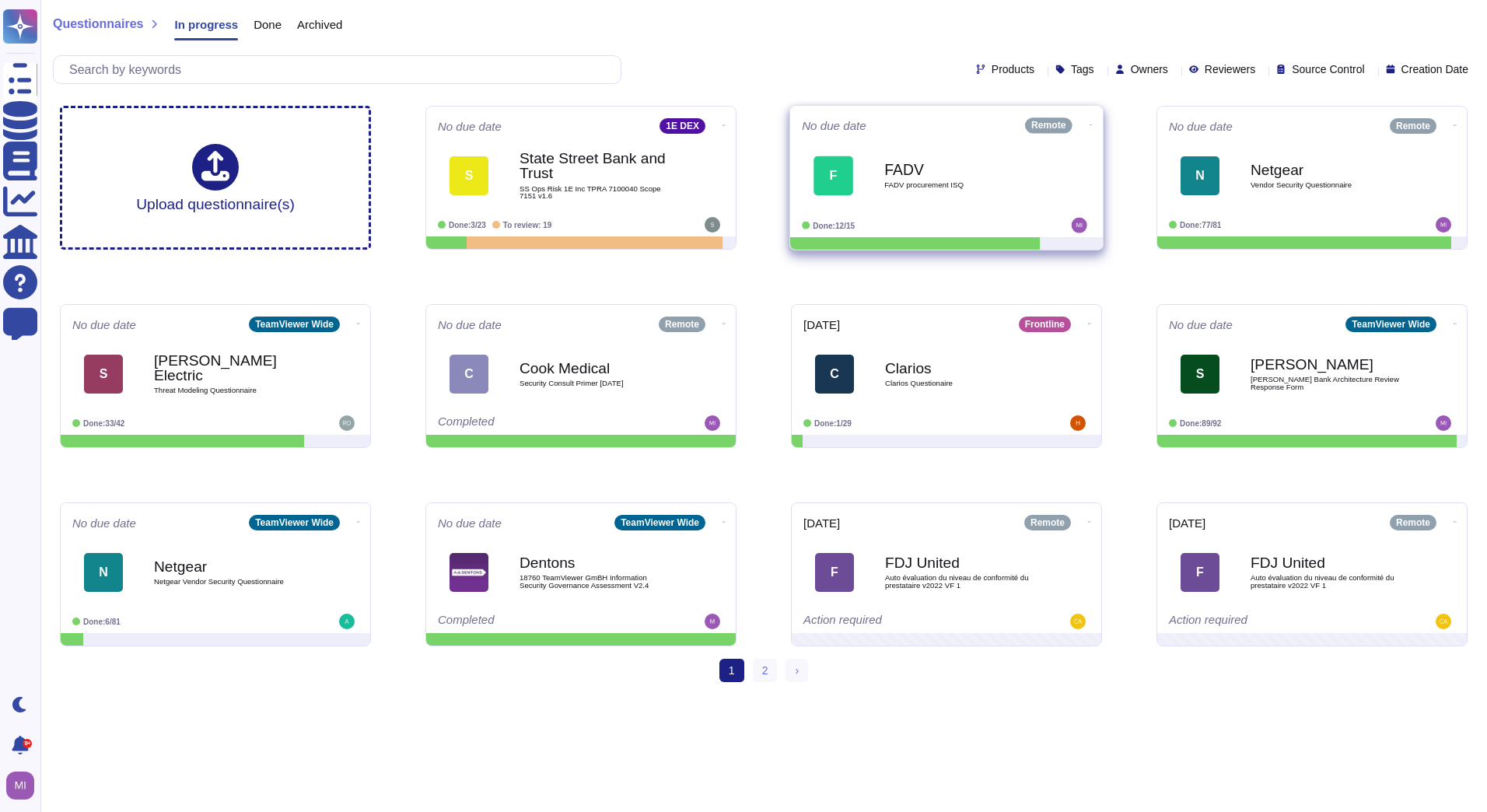
click at [988, 216] on div "No due date Remote F FADV FADV procurement ISQ Done: 12/15" at bounding box center [947, 171] width 313 height 131
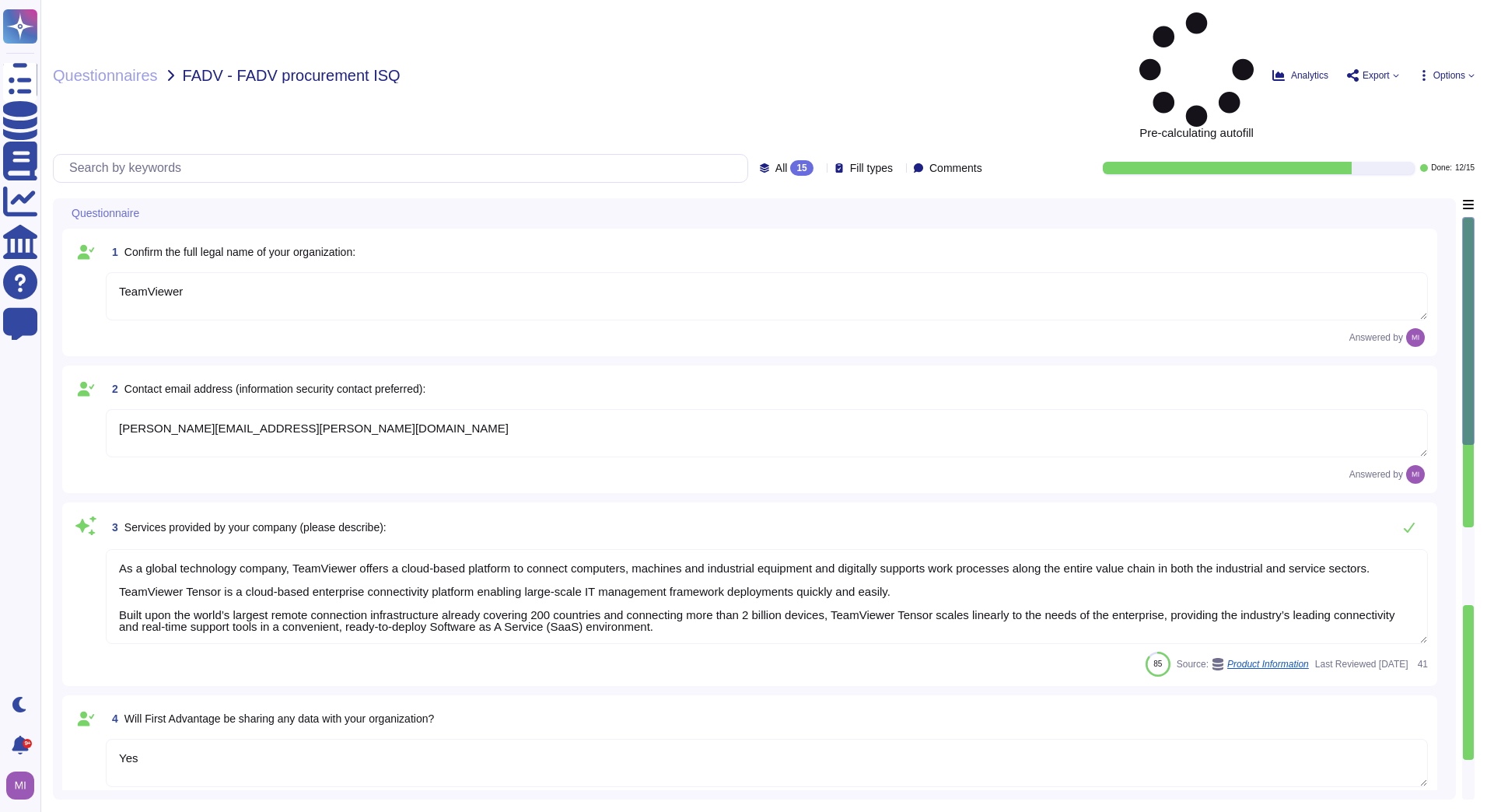
type textarea "TeamViewer"
type textarea "[PERSON_NAME][EMAIL_ADDRESS][PERSON_NAME][DOMAIN_NAME]"
type textarea "As a global technology company, TeamViewer offers a cloud-based platform to con…"
type textarea "Yes"
type textarea "Loremips dolo si ametcon, adipiscin, eli seddoe te incididunt utla etd magnaali…"
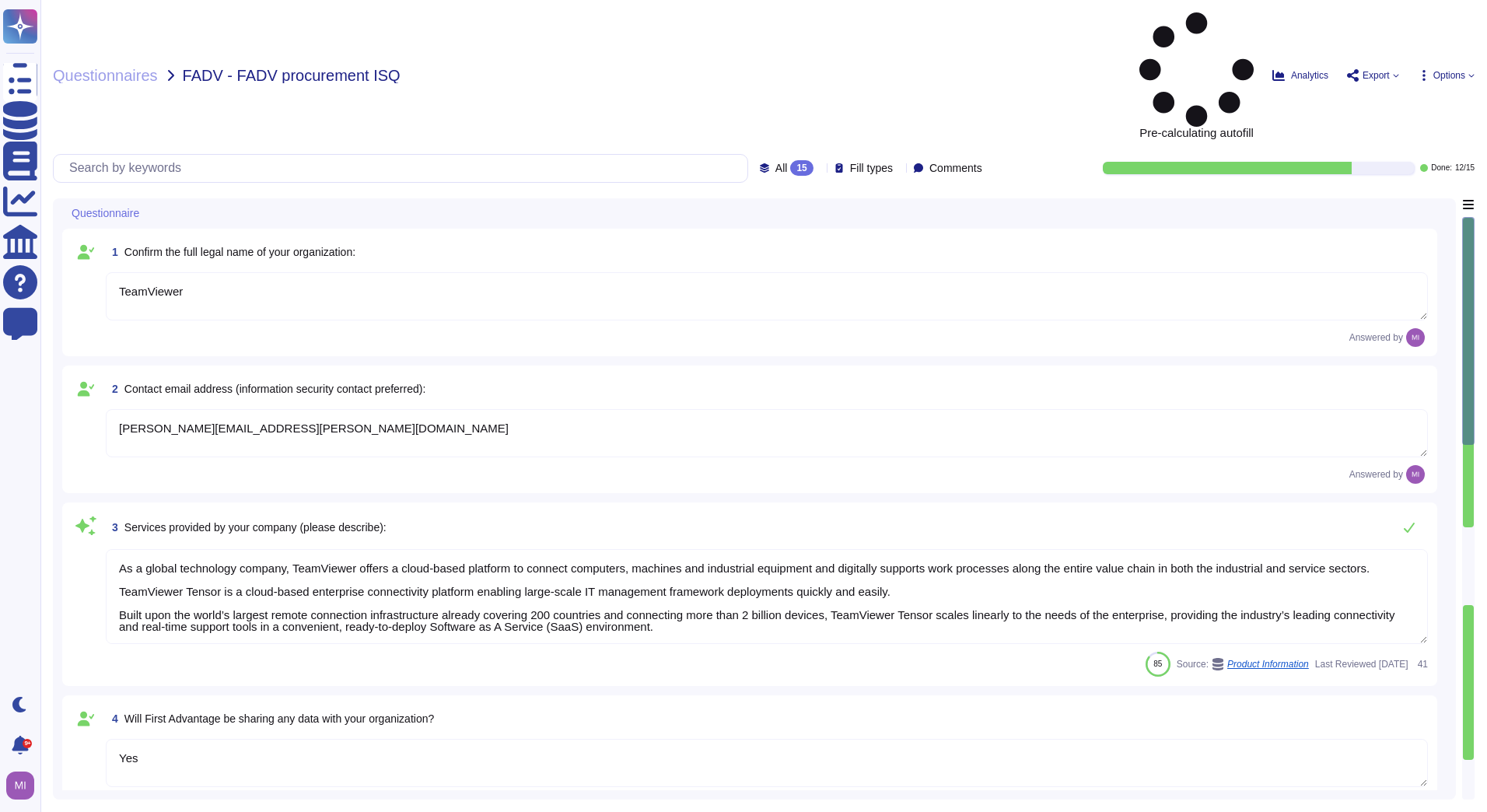
type textarea "TeamViewer will process personal data as the Customer's Processor in order to e…"
type textarea "approx. 1700"
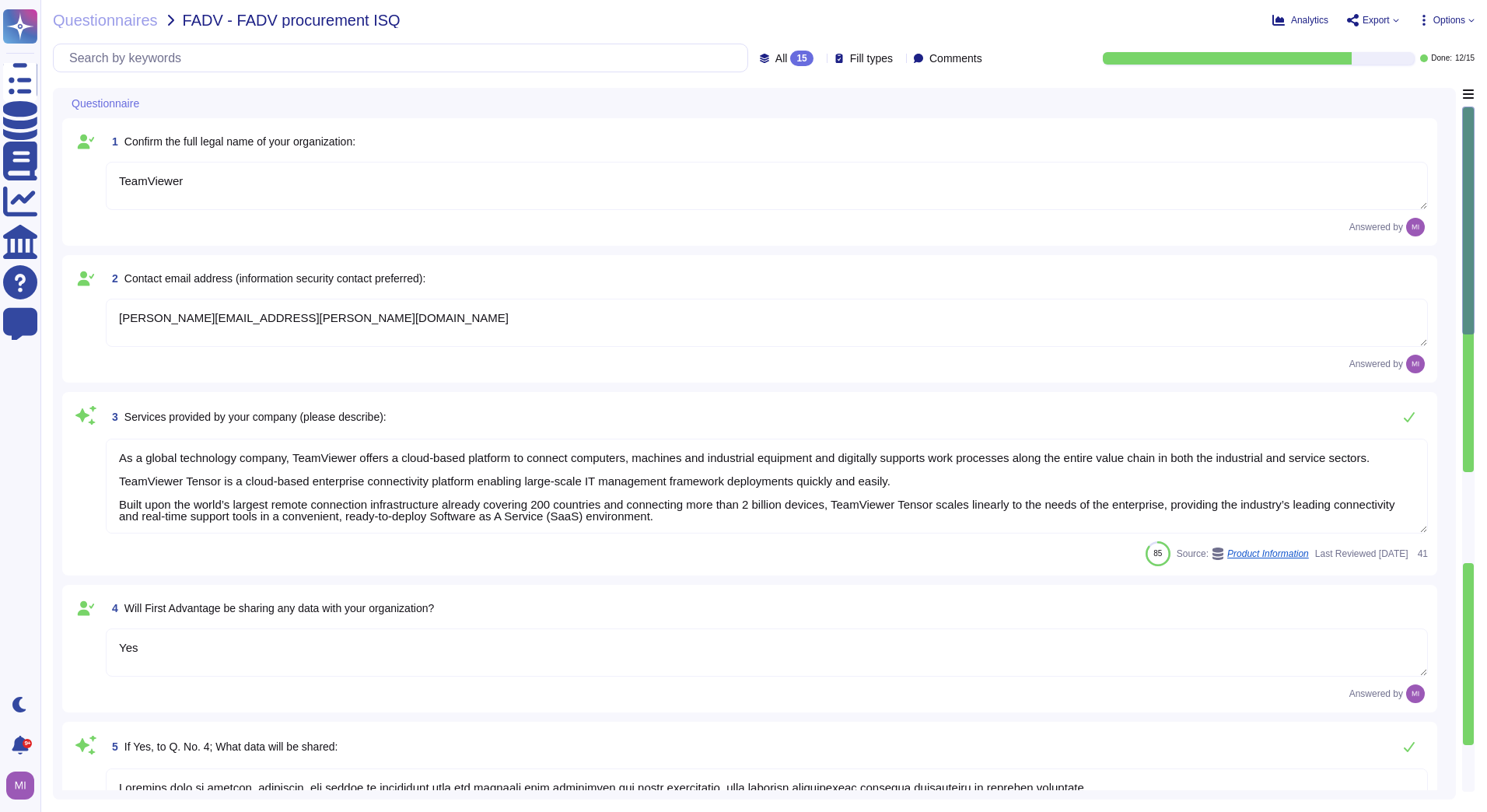
drag, startPoint x: 220, startPoint y: 175, endPoint x: 117, endPoint y: 182, distance: 103.2
click at [117, 182] on textarea "TeamViewer" at bounding box center [767, 186] width 1323 height 48
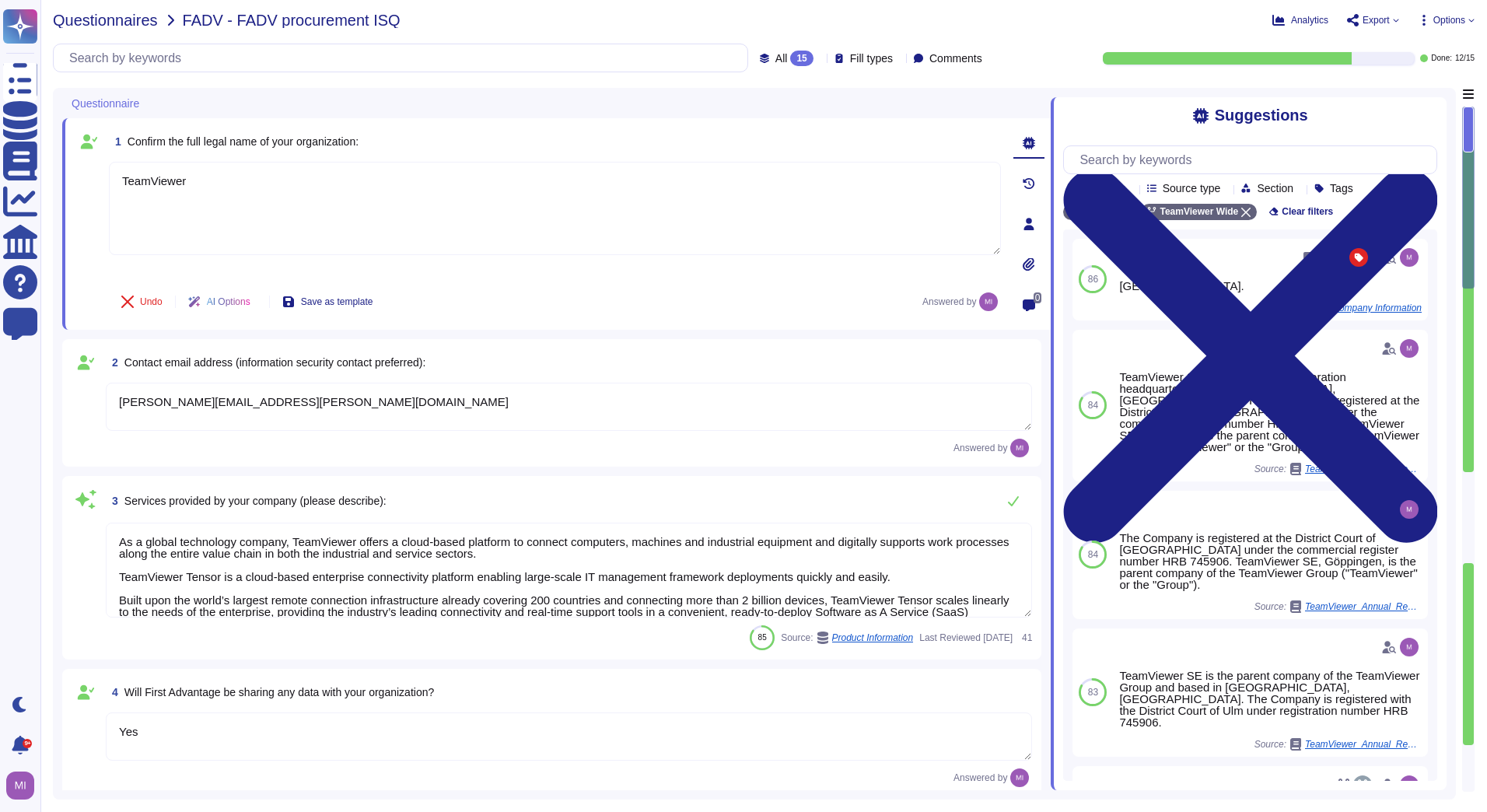
click at [74, 21] on span "Questionnaires" at bounding box center [105, 21] width 105 height 16
